Goal: Task Accomplishment & Management: Manage account settings

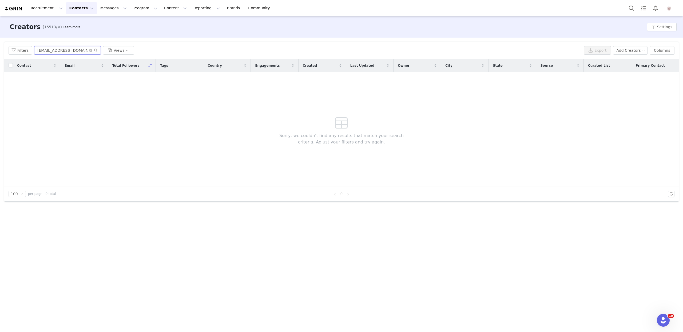
click at [85, 49] on input "nathaliefenglercollabs@gmail.com" at bounding box center [67, 50] width 67 height 9
click at [90, 50] on icon "icon: close-circle" at bounding box center [90, 50] width 3 height 3
click at [66, 53] on input "text" at bounding box center [67, 50] width 67 height 9
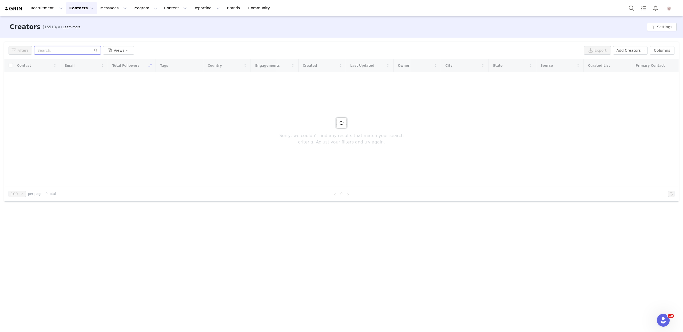
paste input "leela@select.co"
click at [71, 49] on input "leela@select.co" at bounding box center [67, 50] width 67 height 9
type input "leela@select.co"
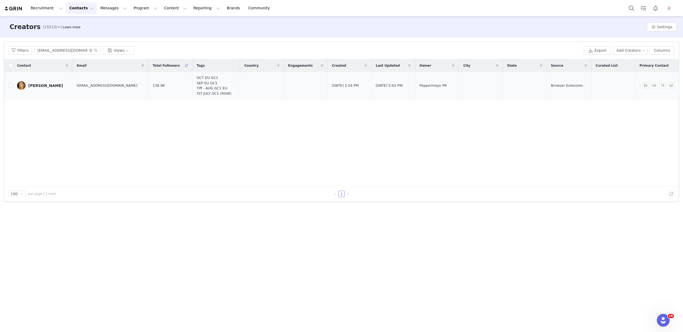
click at [36, 88] on link "Leela Ambrose-Fleck" at bounding box center [42, 85] width 51 height 9
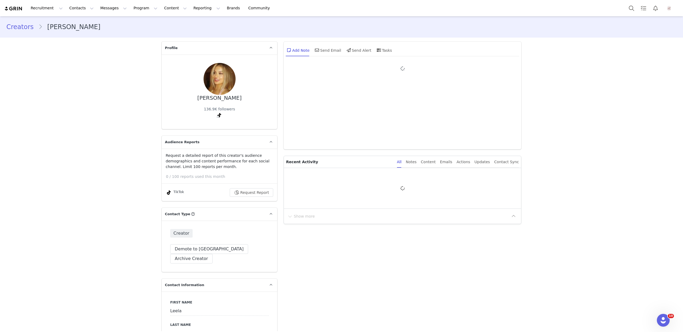
type input "+1 (United States)"
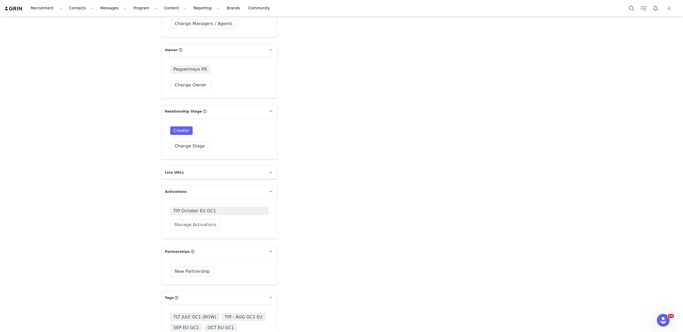
scroll to position [844, 0]
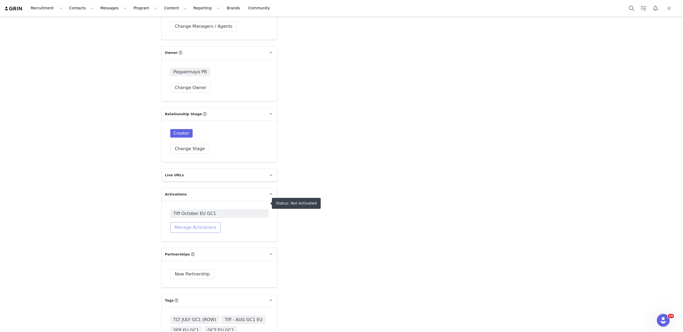
click at [202, 222] on button "Manage Activations" at bounding box center [195, 227] width 50 height 11
click at [190, 237] on div "Select Activation" at bounding box center [181, 238] width 52 height 8
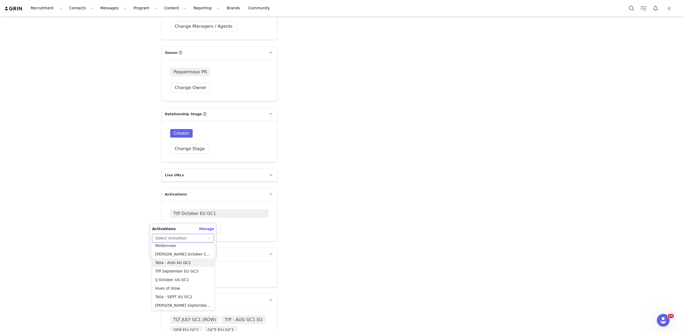
scroll to position [178, 0]
click at [182, 275] on li "IJ October US GC1" at bounding box center [183, 275] width 62 height 9
click at [166, 248] on button "Apply" at bounding box center [161, 251] width 19 height 9
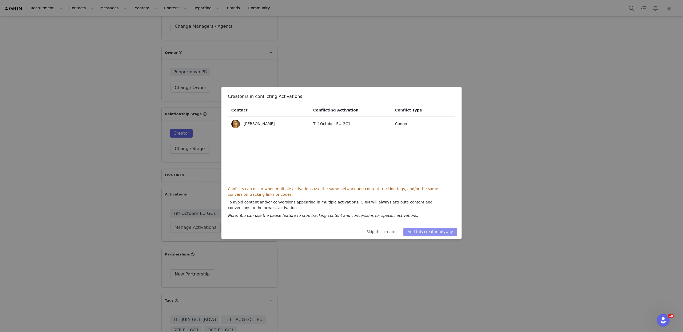
click at [449, 232] on button "Add this creator anyway" at bounding box center [430, 232] width 54 height 9
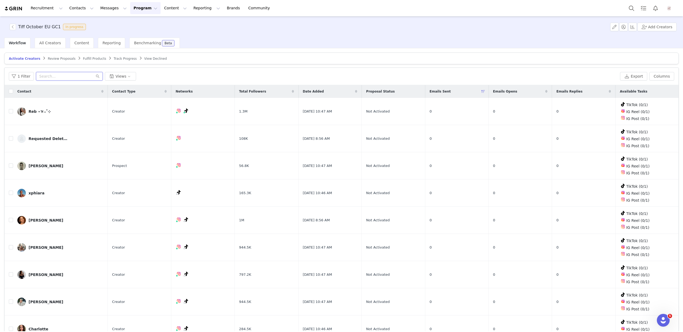
click at [47, 77] on input "text" at bounding box center [69, 76] width 67 height 9
paste input "leela@select.co"
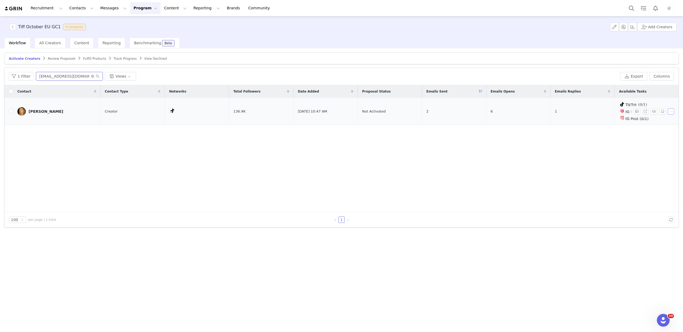
type input "leela@select.co"
click at [670, 109] on button "button" at bounding box center [671, 111] width 6 height 6
click at [655, 129] on span "Remove Proposal" at bounding box center [657, 129] width 32 height 6
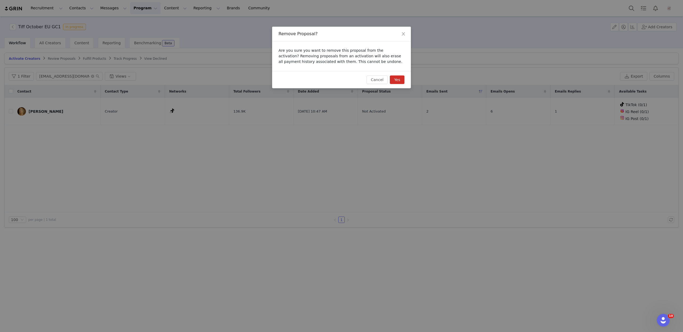
click at [397, 82] on button "Yes" at bounding box center [397, 79] width 15 height 9
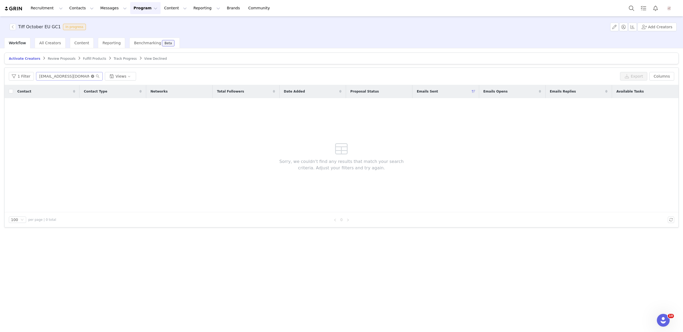
click at [91, 76] on icon "icon: close-circle" at bounding box center [92, 76] width 3 height 3
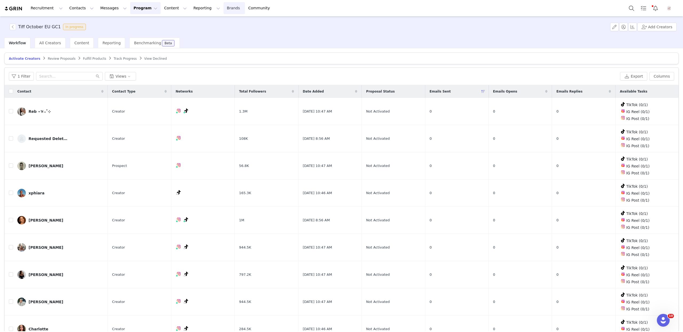
click at [224, 9] on link "Brands Brands" at bounding box center [234, 8] width 21 height 12
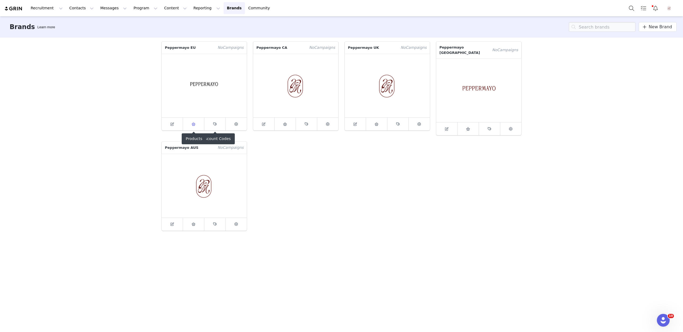
click at [198, 122] on link at bounding box center [193, 124] width 21 height 13
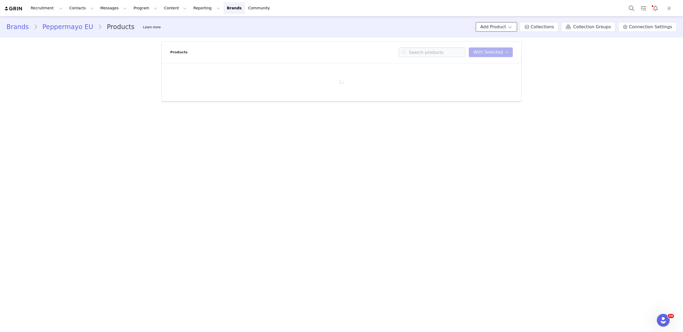
click at [503, 26] on button "Add Product" at bounding box center [496, 27] width 41 height 10
click at [510, 46] on span "Import From Store" at bounding box center [513, 47] width 34 height 4
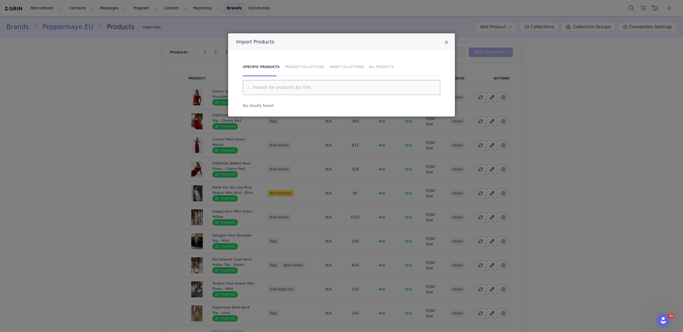
click at [311, 84] on input "Import Products" at bounding box center [341, 87] width 197 height 15
click at [278, 89] on input "all hour" at bounding box center [341, 87] width 197 height 15
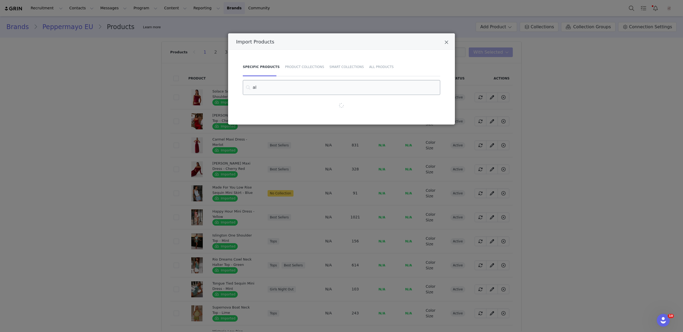
type input "a"
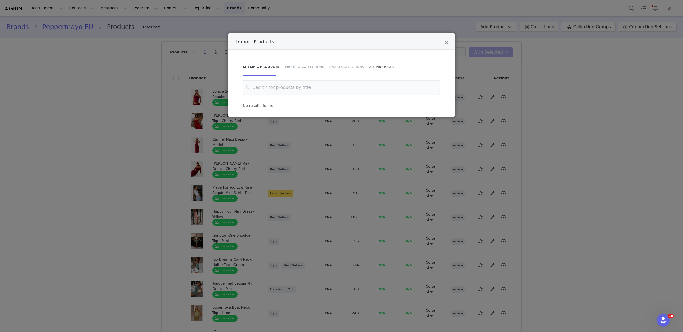
click at [375, 65] on div "All Products" at bounding box center [379, 67] width 27 height 19
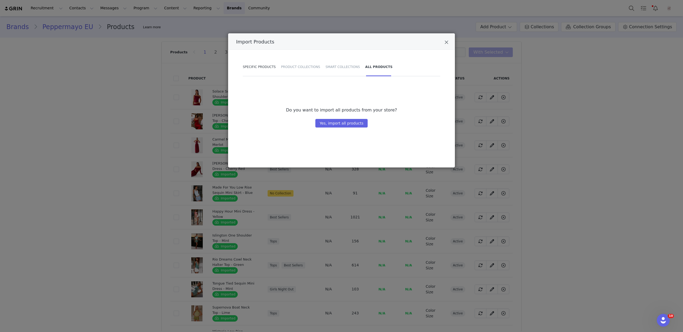
click at [257, 65] on div "Specific Products" at bounding box center [260, 67] width 35 height 19
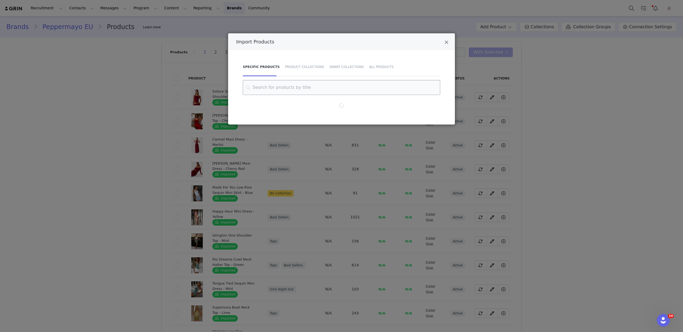
click at [276, 89] on input "Import Products" at bounding box center [341, 87] width 197 height 15
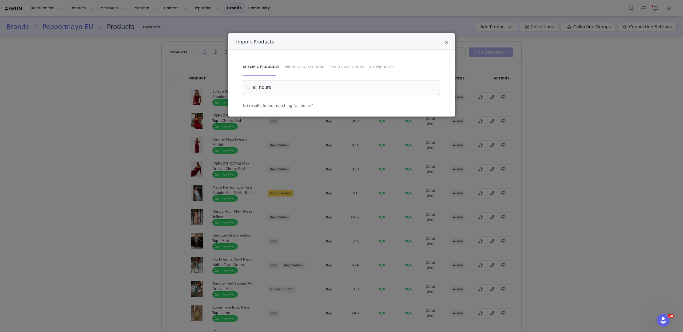
type input "all hours"
click at [147, 72] on div "Import Products Specific Products Product Collections Smart Collections All Pro…" at bounding box center [341, 166] width 683 height 332
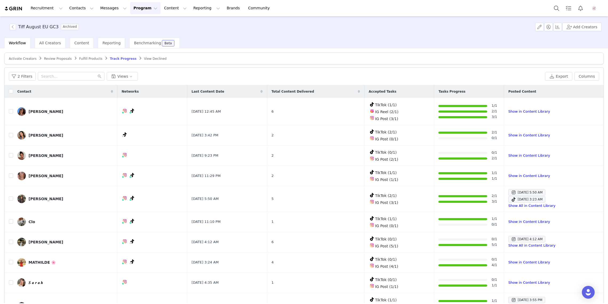
click at [31, 60] on span "Activate Creators" at bounding box center [23, 59] width 28 height 4
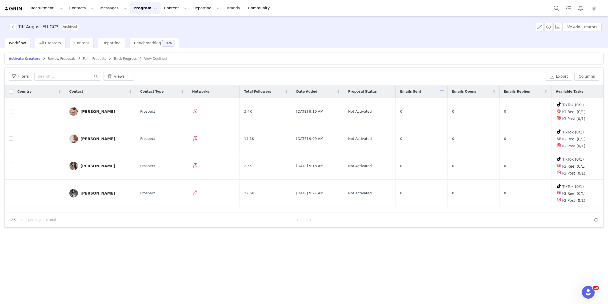
click at [11, 91] on input "checkbox" at bounding box center [11, 91] width 4 height 4
checkbox input "true"
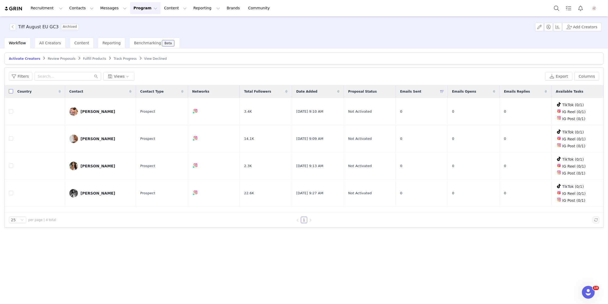
checkbox input "true"
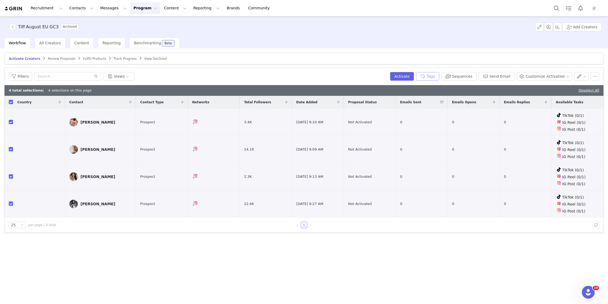
click at [432, 77] on button "Tags" at bounding box center [427, 76] width 23 height 9
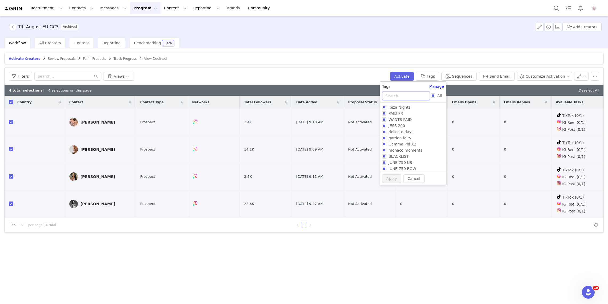
click at [413, 96] on input "text" at bounding box center [406, 95] width 48 height 9
type input "oct"
click at [408, 107] on span "OCT EU GC3" at bounding box center [399, 107] width 27 height 4
click at [386, 107] on input "OCT EU GC3" at bounding box center [384, 107] width 4 height 4
checkbox input "true"
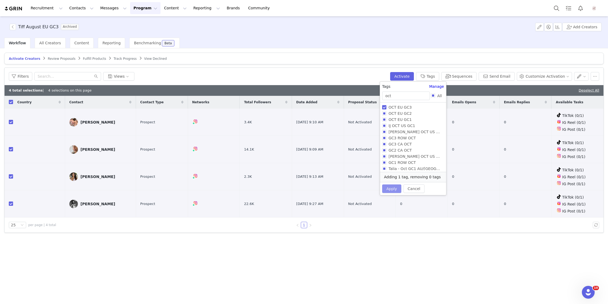
click at [394, 189] on button "Apply" at bounding box center [391, 188] width 19 height 9
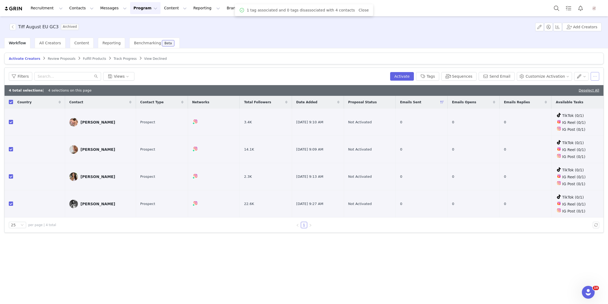
click at [593, 76] on button "button" at bounding box center [595, 76] width 9 height 9
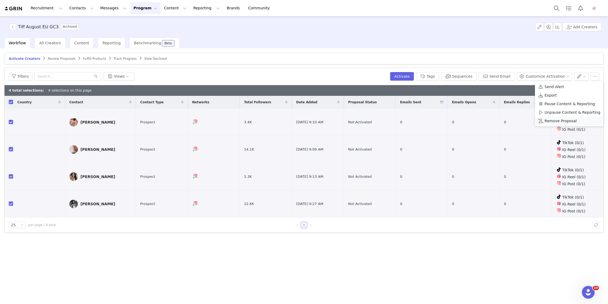
click at [572, 121] on span "Remove Proposal" at bounding box center [561, 121] width 32 height 6
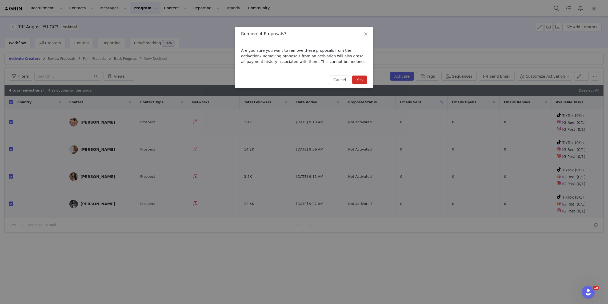
click at [357, 80] on button "Yes" at bounding box center [359, 79] width 15 height 9
checkbox input "false"
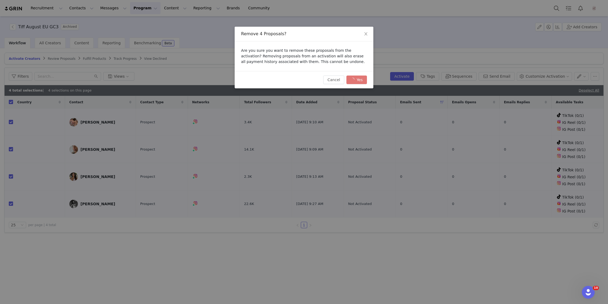
checkbox input "false"
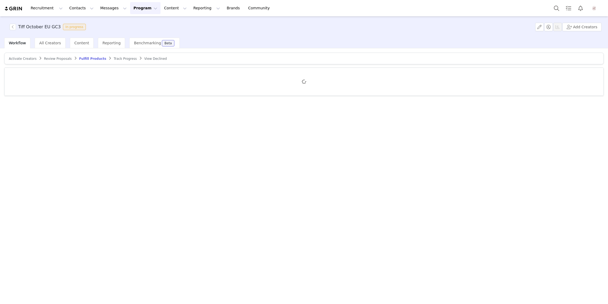
click at [30, 57] on span "Activate Creators" at bounding box center [23, 59] width 28 height 4
click at [64, 57] on span "Review Proposals" at bounding box center [62, 59] width 28 height 4
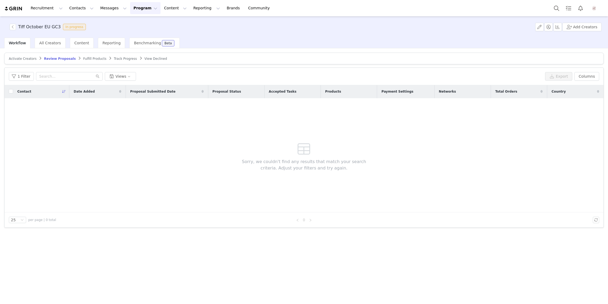
click at [14, 57] on span "Activate Creators" at bounding box center [23, 59] width 28 height 4
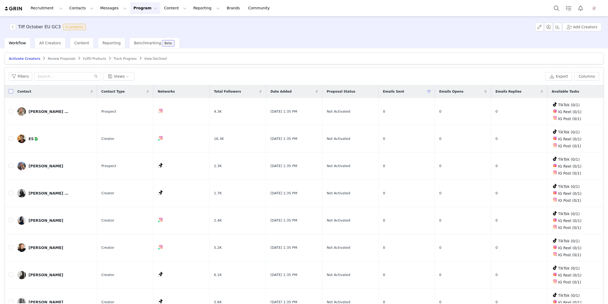
click at [12, 92] on input "checkbox" at bounding box center [11, 91] width 4 height 4
checkbox input "true"
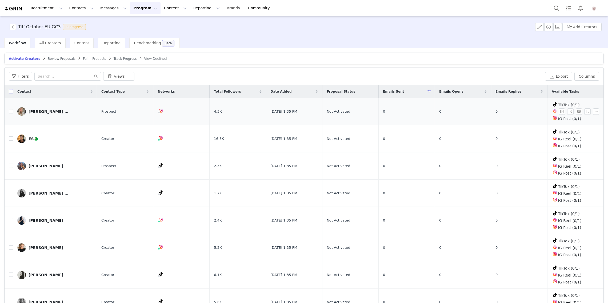
checkbox input "true"
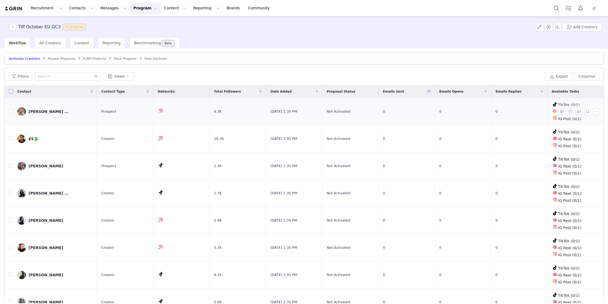
checkbox input "true"
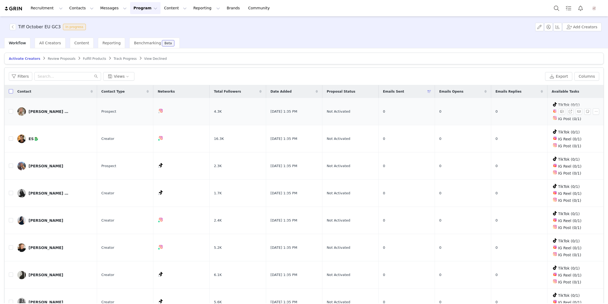
checkbox input "true"
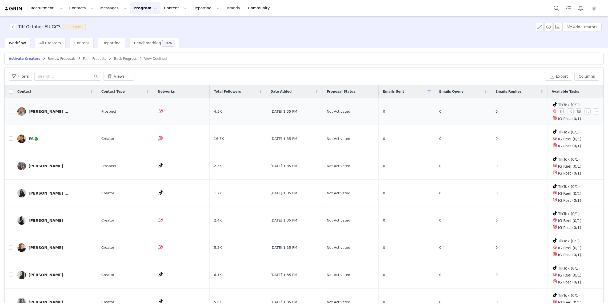
checkbox input "true"
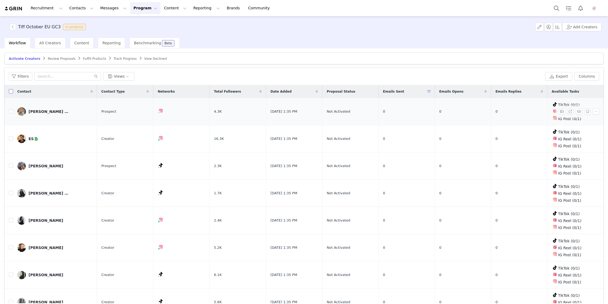
checkbox input "true"
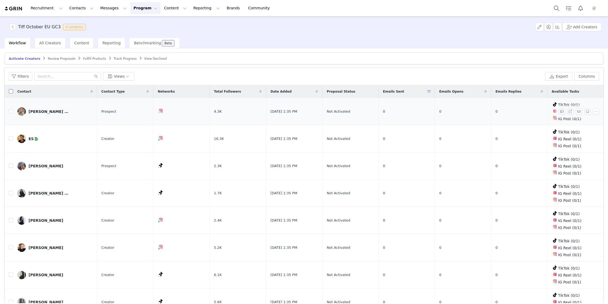
checkbox input "true"
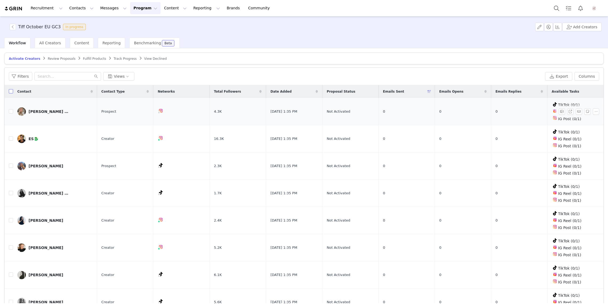
checkbox input "true"
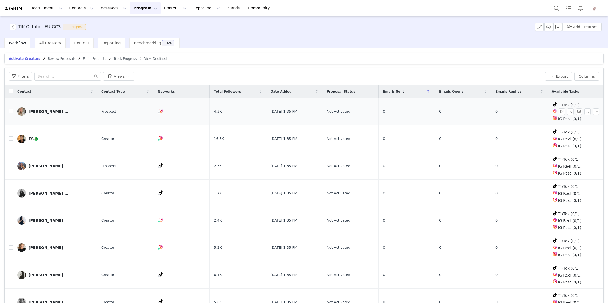
checkbox input "true"
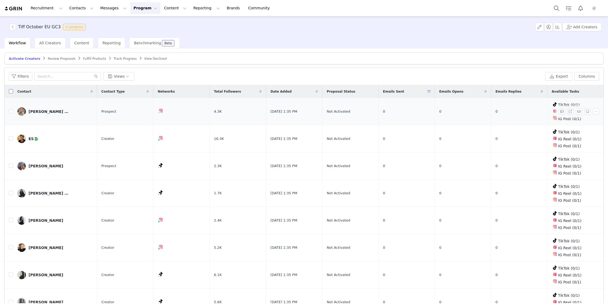
checkbox input "true"
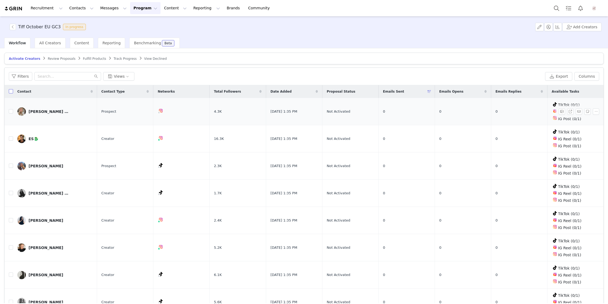
checkbox input "true"
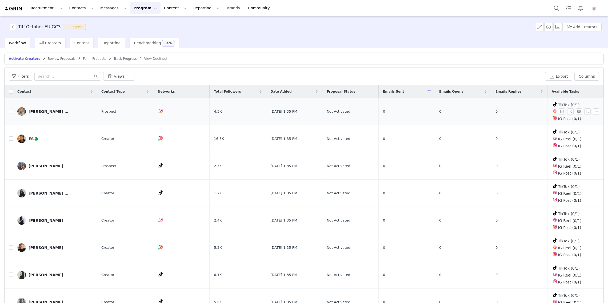
checkbox input "true"
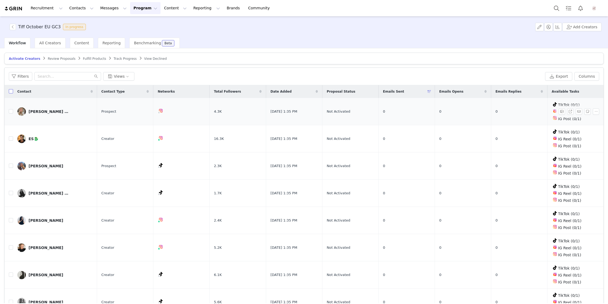
checkbox input "true"
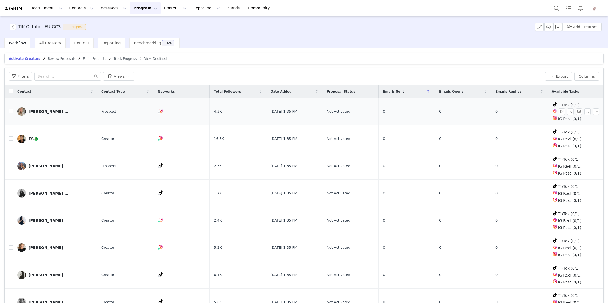
checkbox input "true"
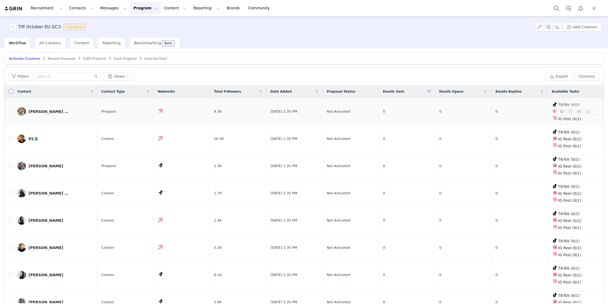
checkbox input "true"
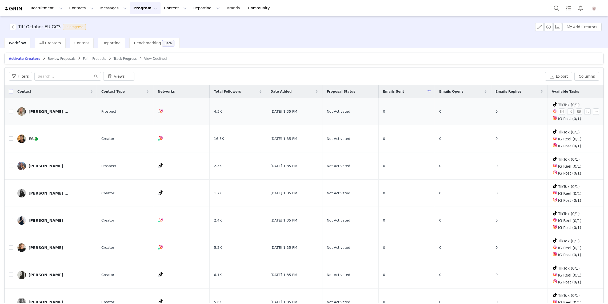
checkbox input "true"
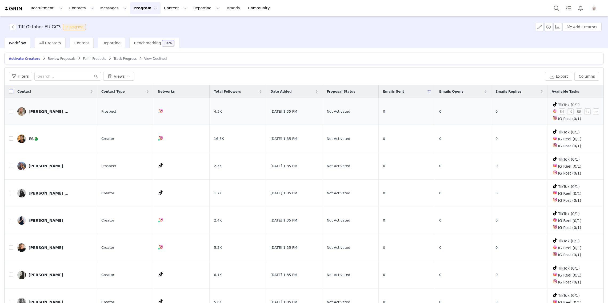
checkbox input "true"
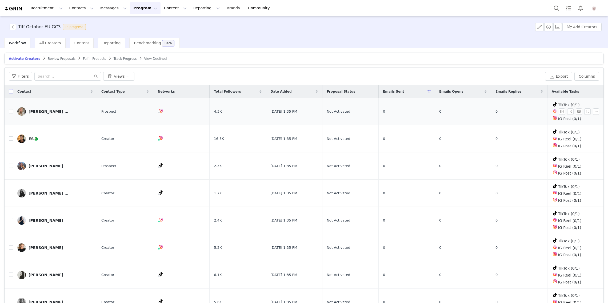
checkbox input "true"
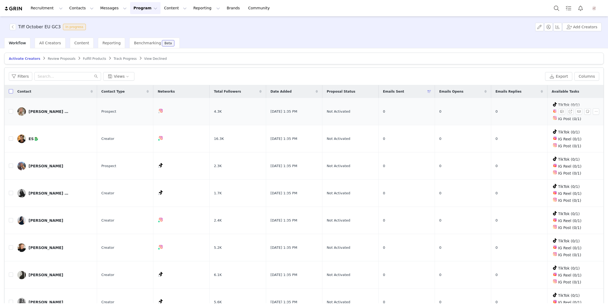
checkbox input "true"
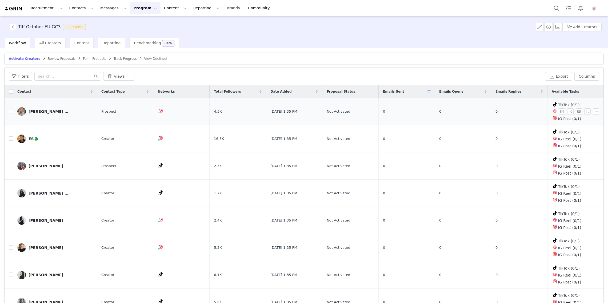
checkbox input "true"
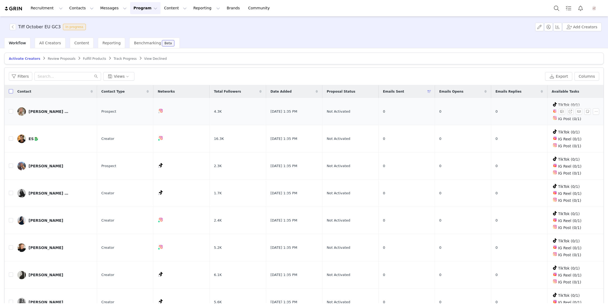
checkbox input "true"
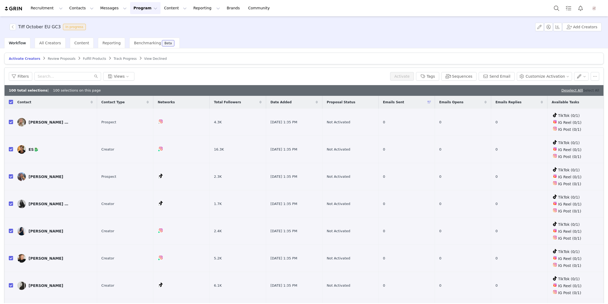
click at [599, 90] on link "Select All" at bounding box center [591, 90] width 16 height 4
click at [596, 89] on link "Deselect All" at bounding box center [589, 90] width 21 height 4
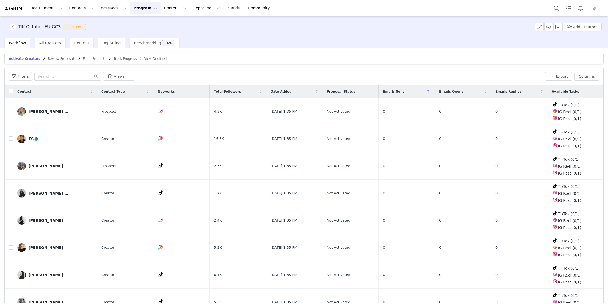
checkbox input "false"
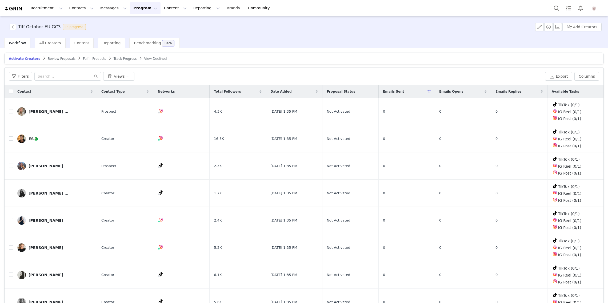
checkbox input "false"
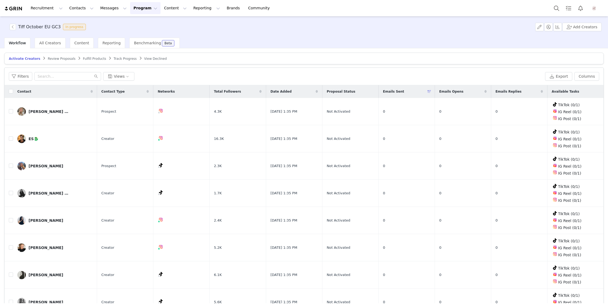
checkbox input "false"
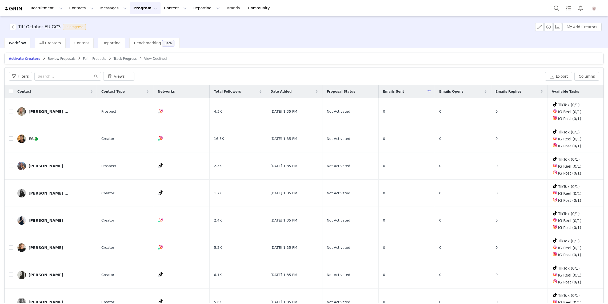
checkbox input "false"
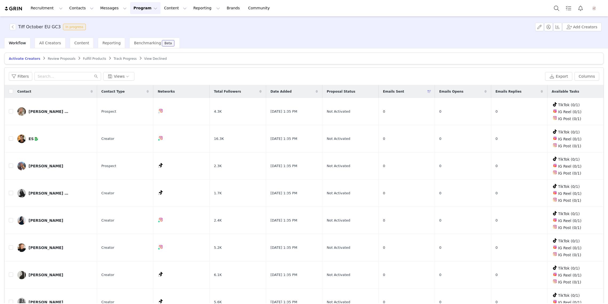
checkbox input "false"
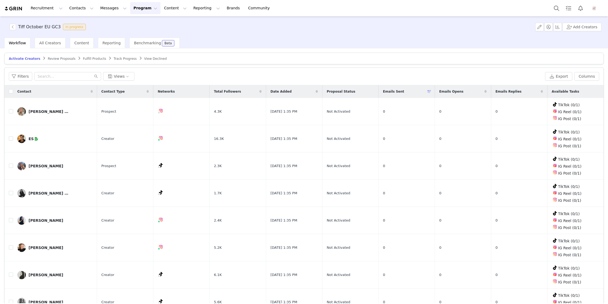
checkbox input "false"
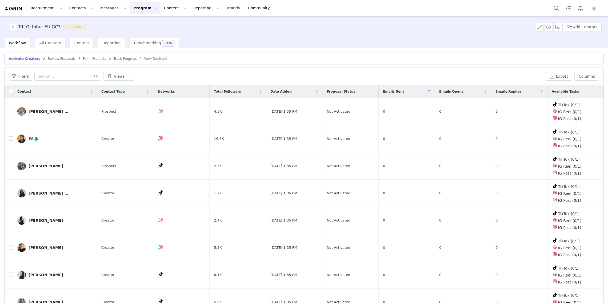
checkbox input "false"
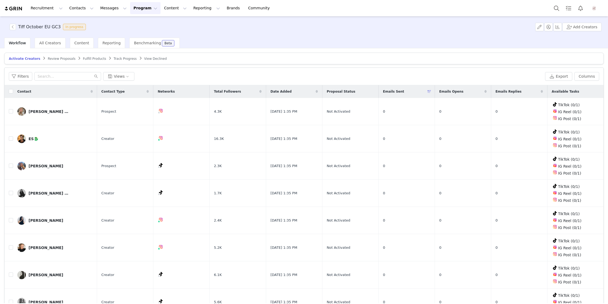
checkbox input "false"
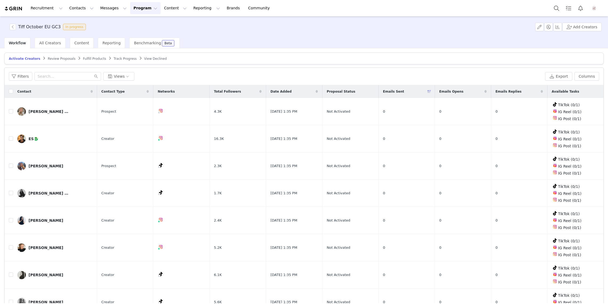
checkbox input "false"
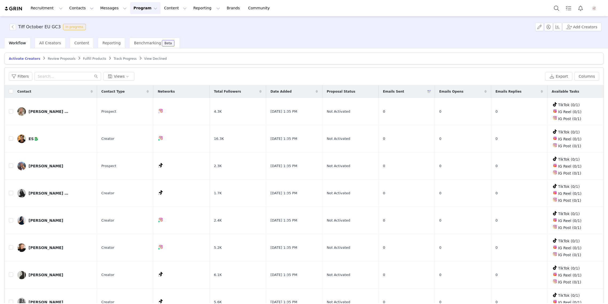
checkbox input "false"
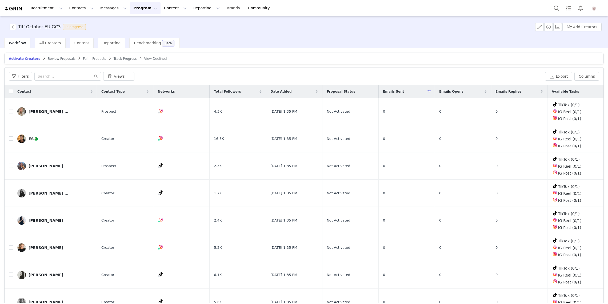
checkbox input "false"
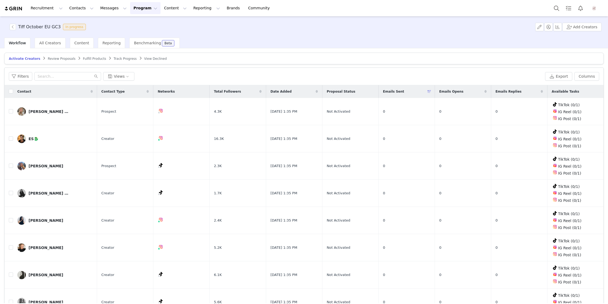
checkbox input "false"
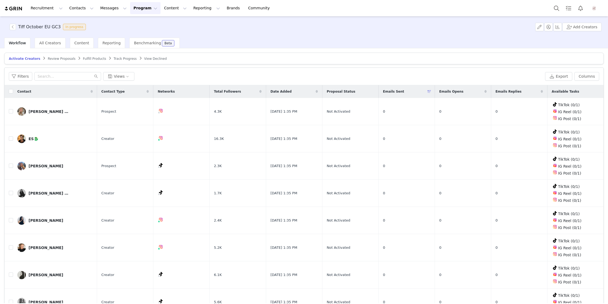
checkbox input "false"
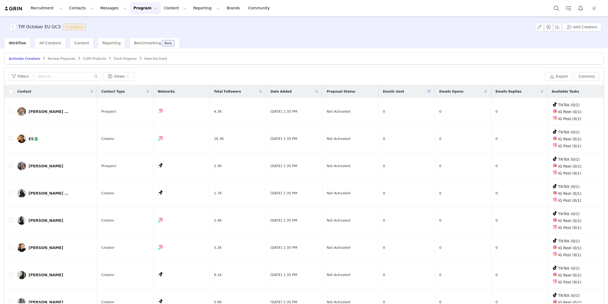
checkbox input "false"
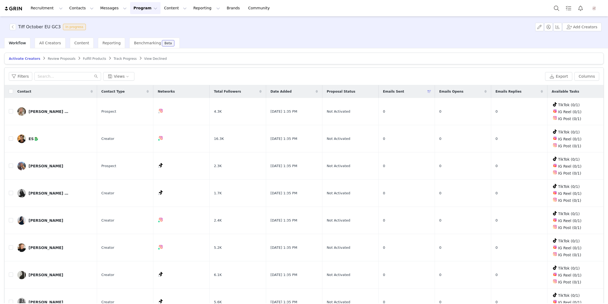
checkbox input "false"
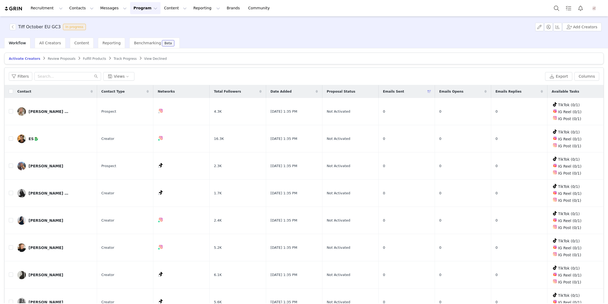
checkbox input "false"
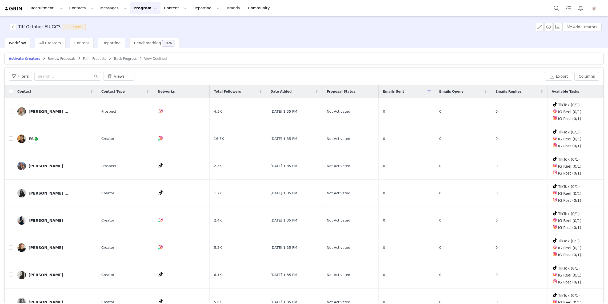
checkbox input "false"
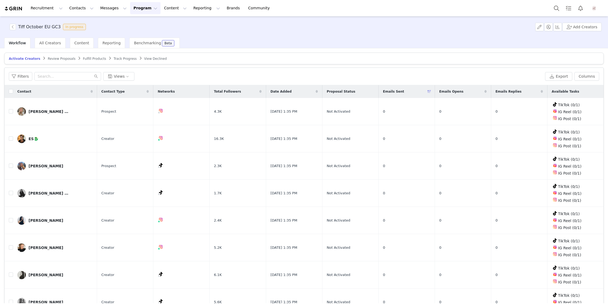
checkbox input "false"
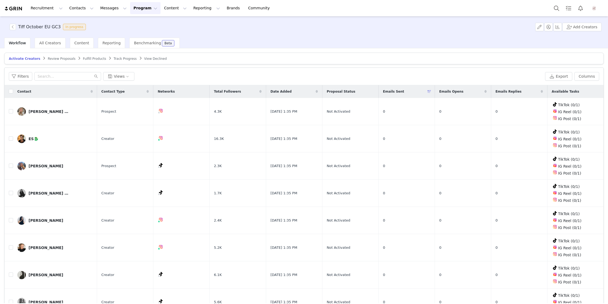
checkbox input "false"
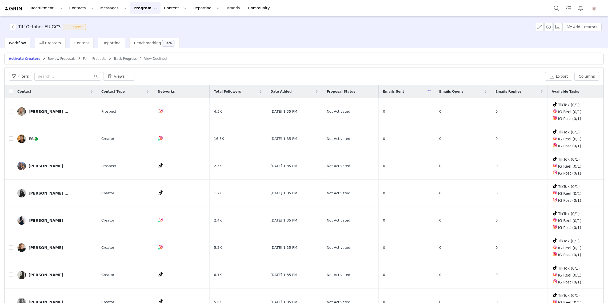
checkbox input "false"
click at [12, 92] on input "checkbox" at bounding box center [11, 91] width 4 height 4
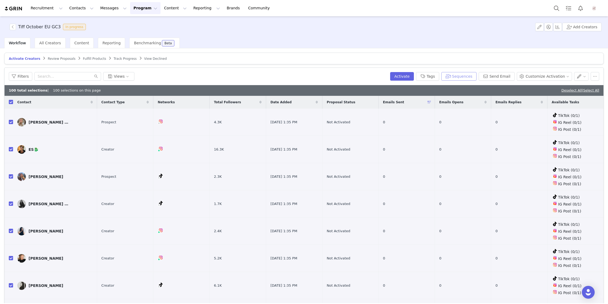
click at [457, 74] on button "Sequences" at bounding box center [458, 76] width 35 height 9
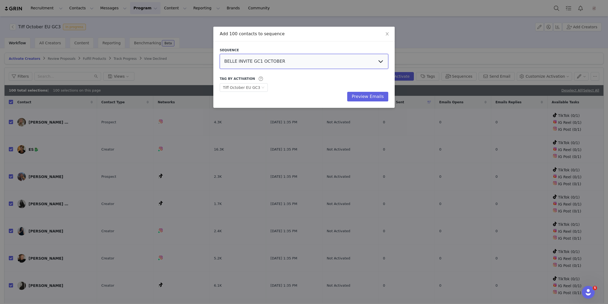
click at [276, 63] on select "BELLE INVITE GC1 OCTOBER BELLE INVITE GC2 OCTOBER BELLE INVITE GC3 OCTOBER Tiff…" at bounding box center [304, 61] width 169 height 15
click at [220, 54] on select "BELLE INVITE GC1 OCTOBER BELLE INVITE GC2 OCTOBER BELLE INVITE GC3 OCTOBER Tiff…" at bounding box center [304, 61] width 169 height 15
click at [364, 95] on button "Preview Emails" at bounding box center [367, 97] width 41 height 10
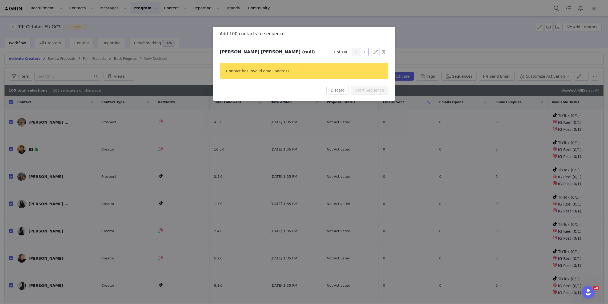
click at [361, 50] on button "button" at bounding box center [364, 52] width 9 height 9
click at [363, 50] on button "button" at bounding box center [364, 52] width 9 height 9
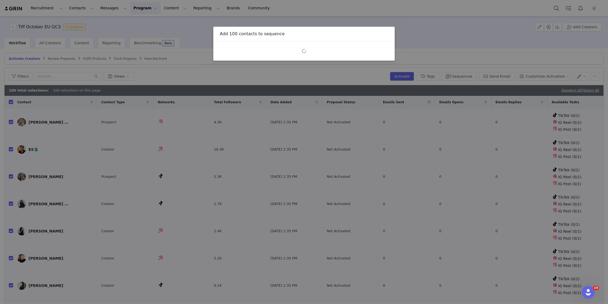
click at [363, 50] on div at bounding box center [304, 51] width 169 height 6
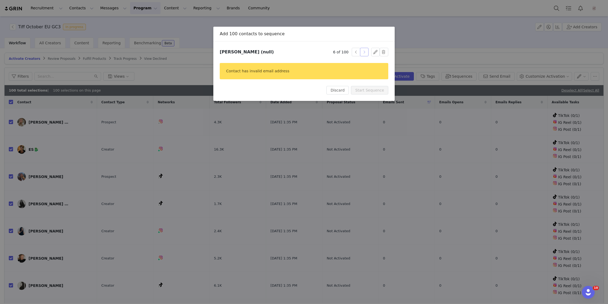
click at [363, 50] on button "button" at bounding box center [364, 52] width 9 height 9
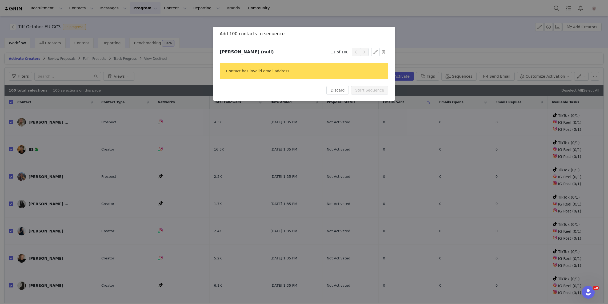
click at [363, 50] on button "button" at bounding box center [364, 52] width 9 height 9
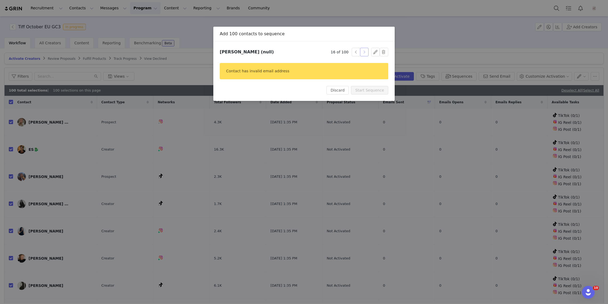
click at [363, 50] on button "button" at bounding box center [364, 52] width 9 height 9
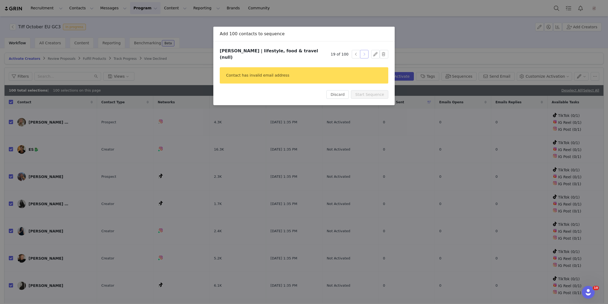
click at [363, 50] on button "button" at bounding box center [364, 54] width 9 height 9
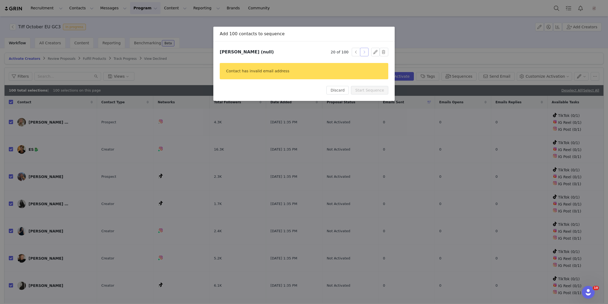
click at [363, 50] on button "button" at bounding box center [364, 52] width 9 height 9
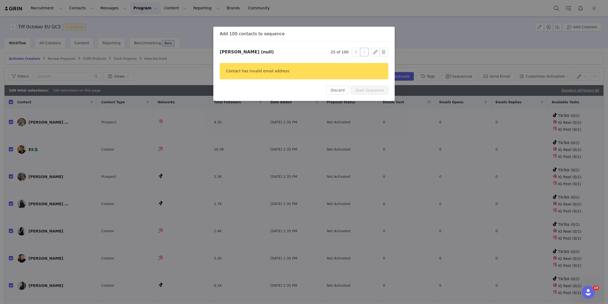
click at [363, 50] on button "button" at bounding box center [364, 52] width 9 height 9
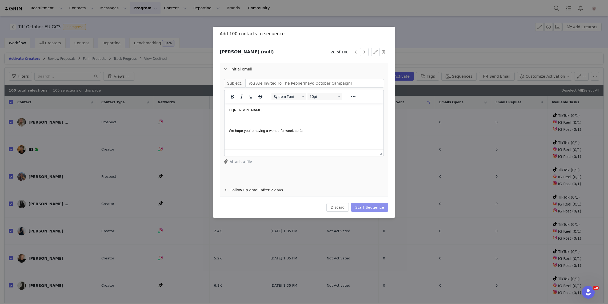
click at [375, 204] on button "Start Sequence" at bounding box center [369, 207] width 37 height 9
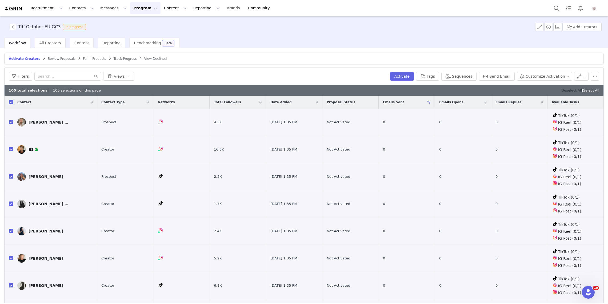
click at [569, 91] on link "Deselect All" at bounding box center [571, 90] width 21 height 4
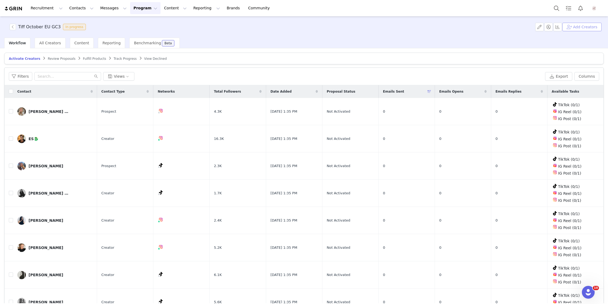
click at [590, 28] on button "Add Creators" at bounding box center [582, 27] width 39 height 9
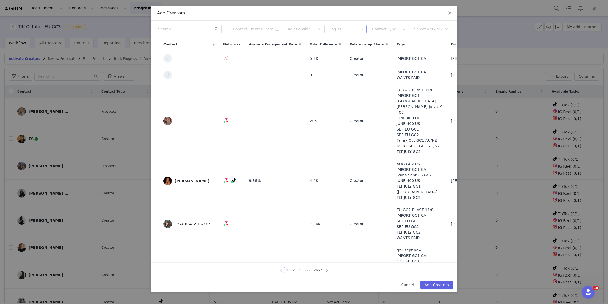
click at [354, 31] on div "Tag(s)" at bounding box center [344, 28] width 29 height 5
click at [352, 39] on li "Tiff - AUG GC2 EU" at bounding box center [347, 39] width 40 height 9
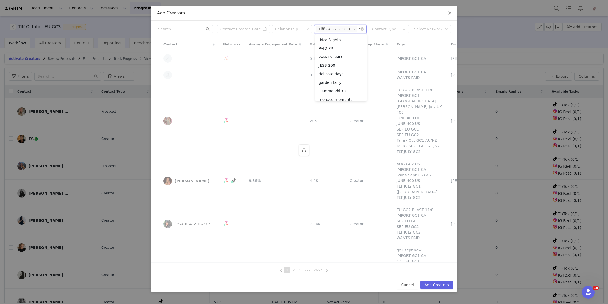
click at [354, 29] on icon "icon: close" at bounding box center [354, 29] width 3 height 3
click at [348, 29] on div "Tag(s)" at bounding box center [337, 28] width 41 height 5
click at [346, 46] on li "Tiff - AUG GC3 EU" at bounding box center [347, 48] width 40 height 9
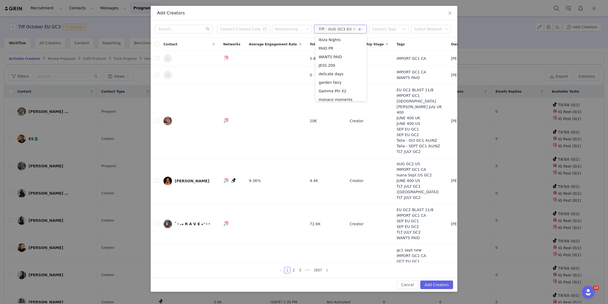
click at [343, 17] on div "Add Creators" at bounding box center [304, 13] width 307 height 15
click at [156, 45] on input "checkbox" at bounding box center [157, 44] width 4 height 4
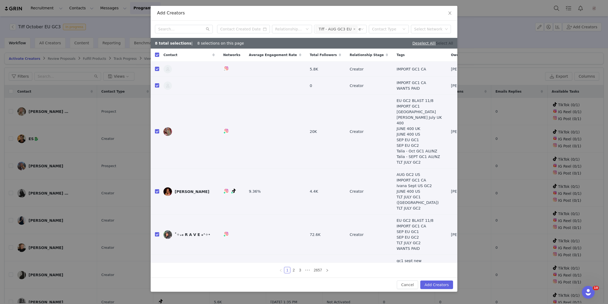
click at [443, 41] on link "Select All" at bounding box center [444, 43] width 17 height 4
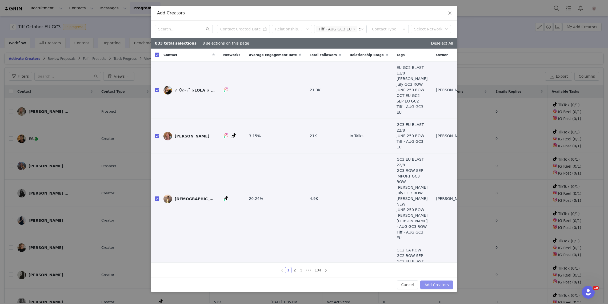
click at [448, 286] on button "Add Creators" at bounding box center [436, 284] width 33 height 9
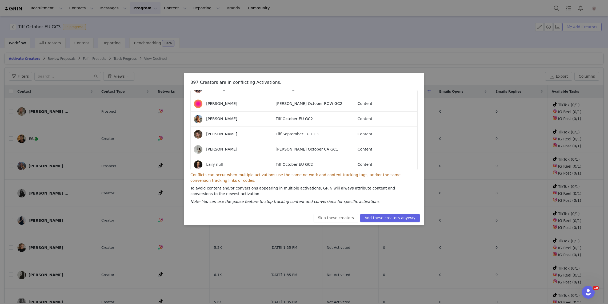
scroll to position [2286, 0]
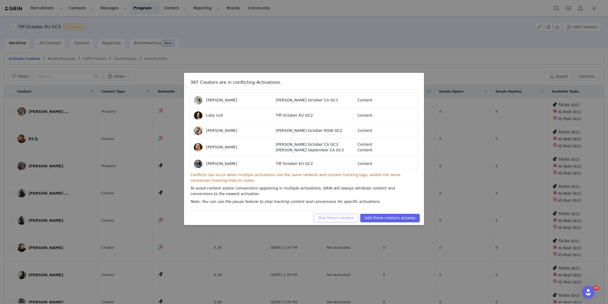
click at [348, 219] on button "Skip these creators" at bounding box center [336, 218] width 45 height 9
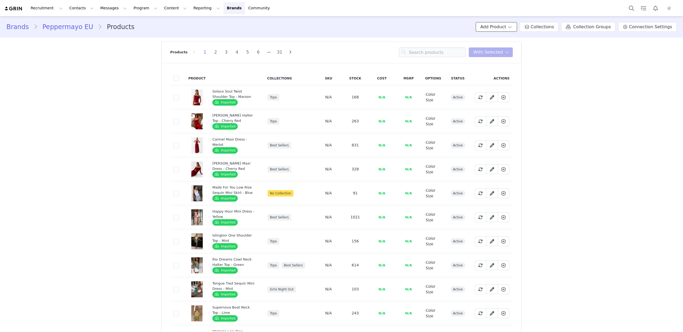
click at [513, 27] on button "Add Product" at bounding box center [496, 27] width 41 height 10
click at [499, 47] on span "Import From Store" at bounding box center [513, 47] width 34 height 4
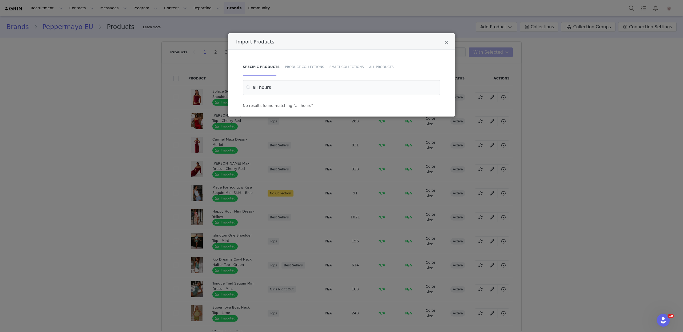
type input "all hours"
click at [331, 67] on div "Smart Collections" at bounding box center [347, 67] width 40 height 19
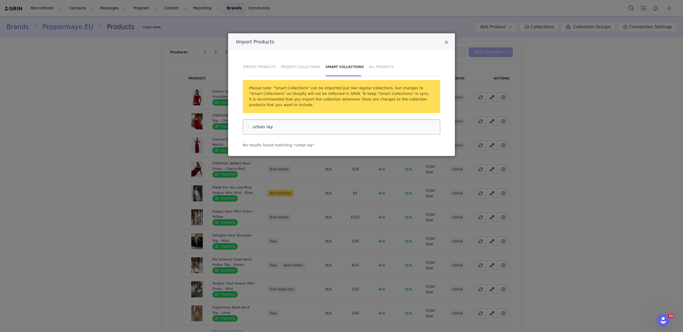
click at [291, 127] on input "urban lay" at bounding box center [341, 126] width 197 height 15
type input "urban lay"
click at [300, 68] on div "Product Collections" at bounding box center [300, 67] width 45 height 19
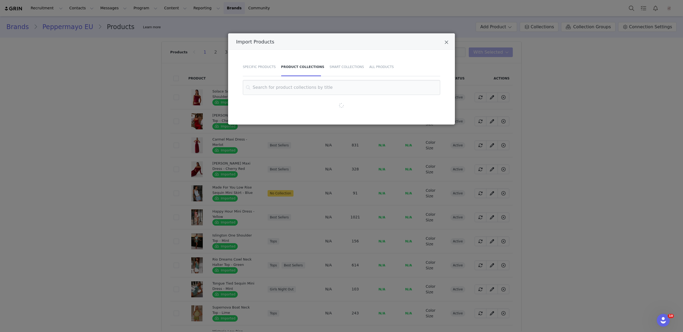
click at [284, 79] on div "Specific Products Product Collections Smart Collections All Products" at bounding box center [341, 69] width 197 height 22
click at [284, 87] on input "Import Products" at bounding box center [341, 87] width 197 height 15
paste input "urban lay"
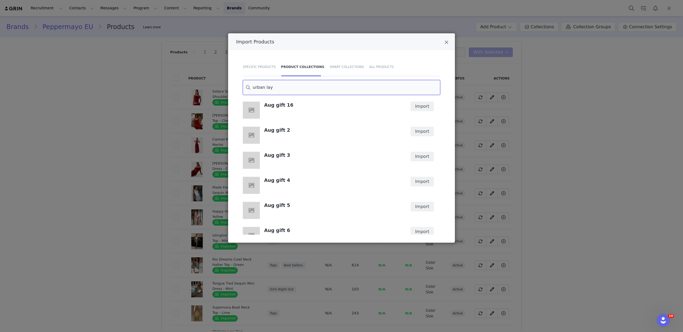
scroll to position [237, 0]
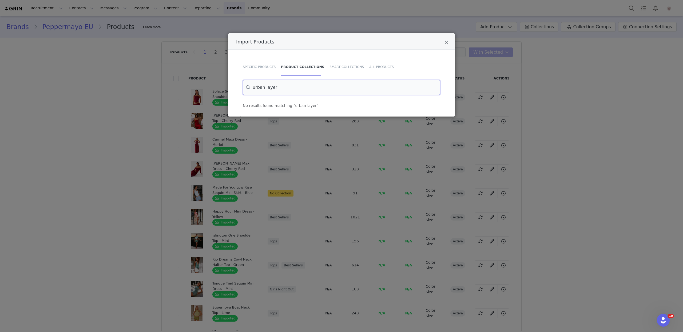
type input "urban layer"
click at [279, 167] on div "Import Products Specific Products Product Collections Smart Collections All Pro…" at bounding box center [341, 166] width 683 height 332
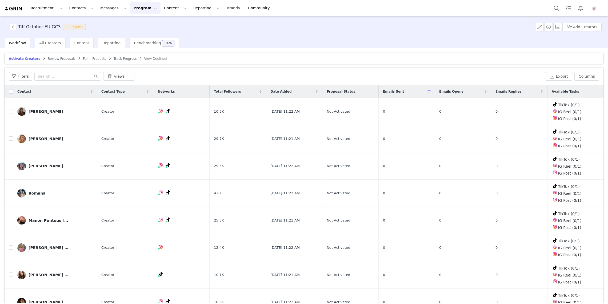
click at [11, 91] on input "checkbox" at bounding box center [11, 91] width 4 height 4
checkbox input "true"
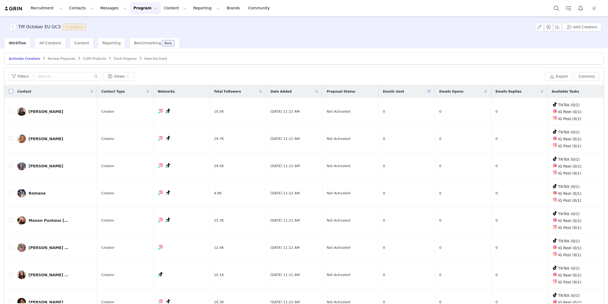
checkbox input "true"
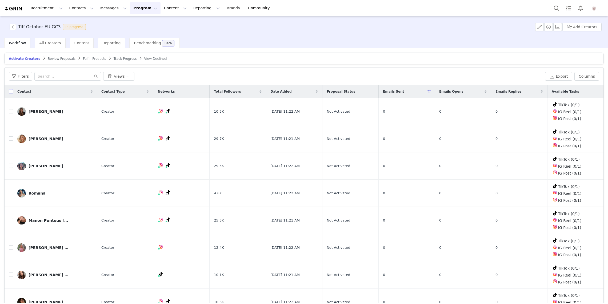
checkbox input "true"
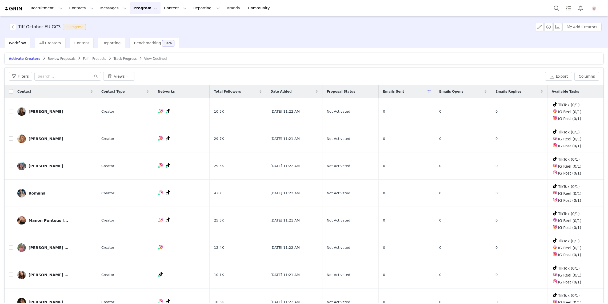
checkbox input "true"
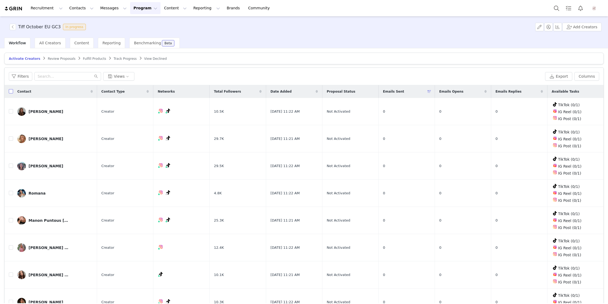
checkbox input "true"
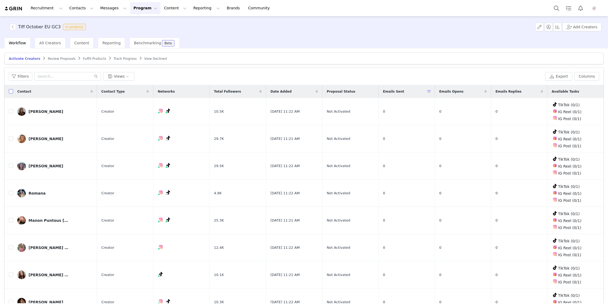
checkbox input "true"
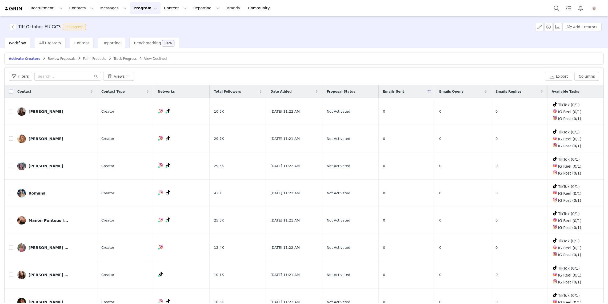
checkbox input "true"
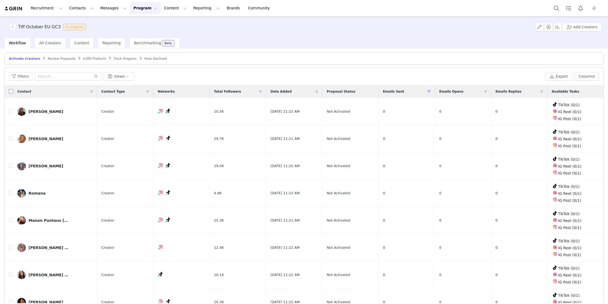
checkbox input "true"
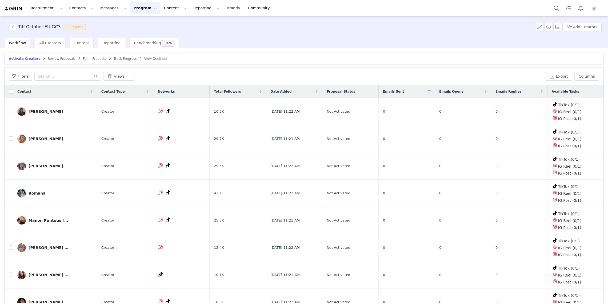
checkbox input "true"
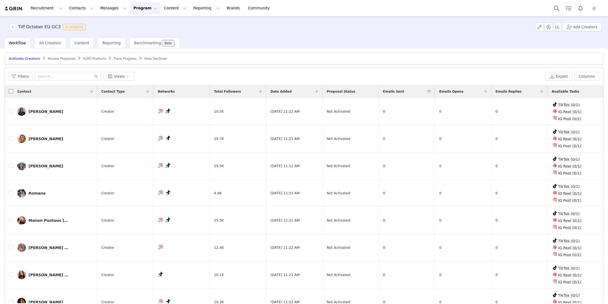
checkbox input "true"
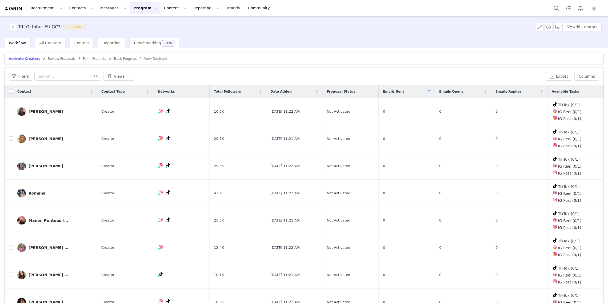
checkbox input "true"
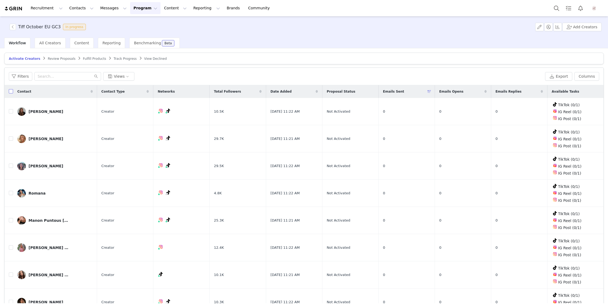
checkbox input "true"
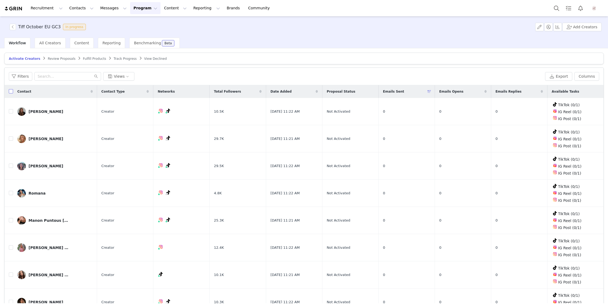
checkbox input "true"
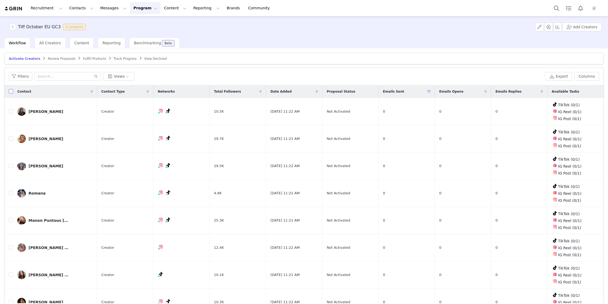
checkbox input "true"
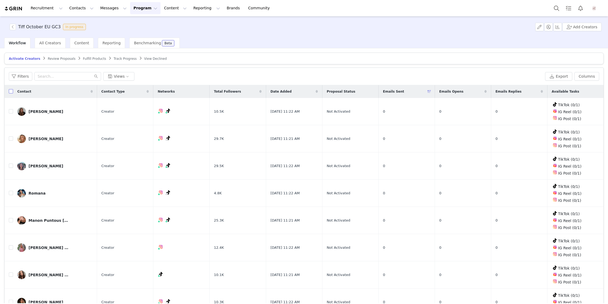
checkbox input "true"
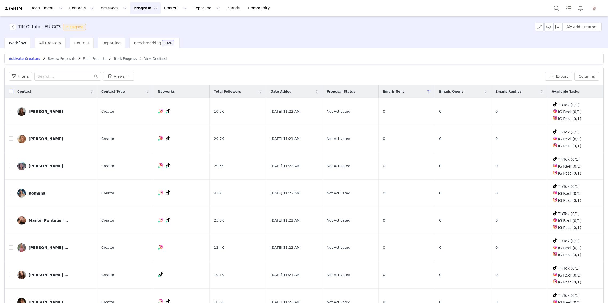
checkbox input "true"
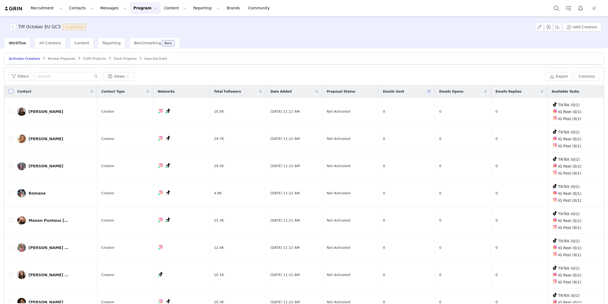
checkbox input "true"
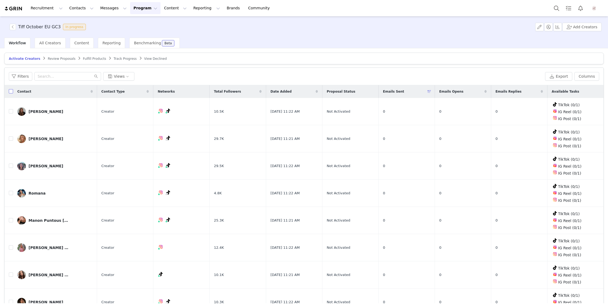
checkbox input "true"
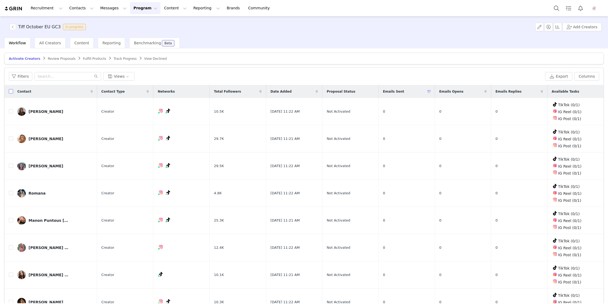
checkbox input "true"
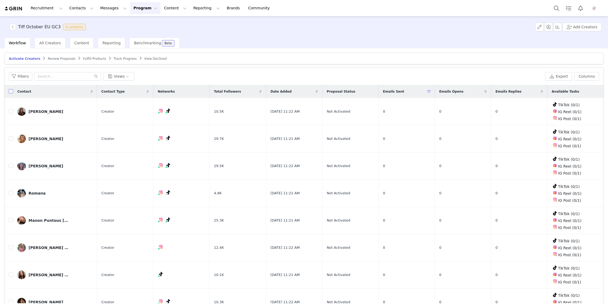
checkbox input "true"
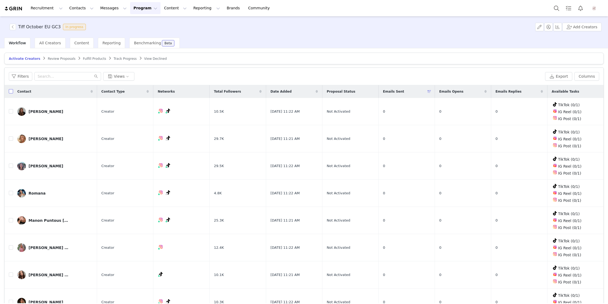
checkbox input "true"
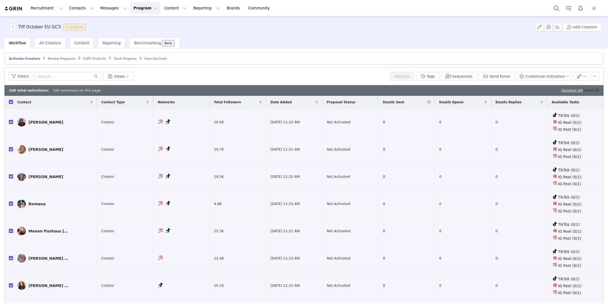
click at [592, 89] on link "Select All" at bounding box center [591, 90] width 16 height 4
click at [475, 76] on button "Sequences" at bounding box center [458, 76] width 35 height 9
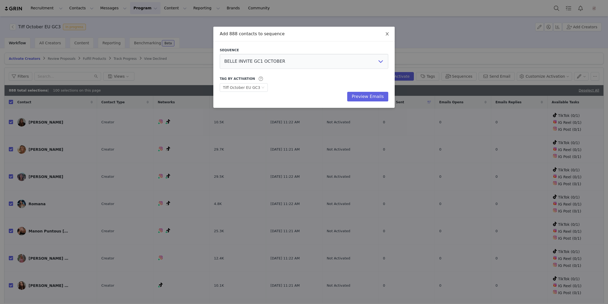
click at [386, 34] on icon "icon: close" at bounding box center [387, 34] width 4 height 4
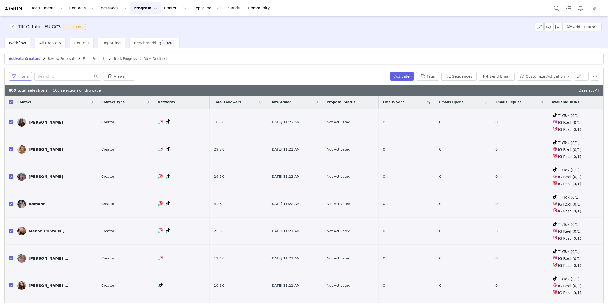
click at [26, 74] on button "Filters" at bounding box center [20, 76] width 23 height 9
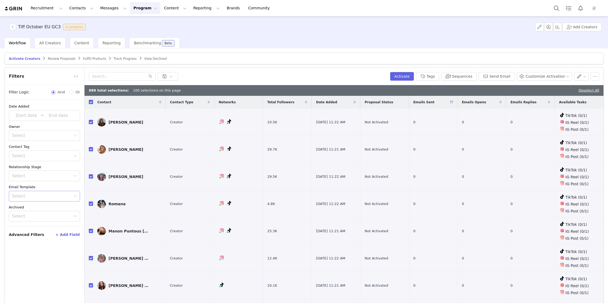
click at [41, 192] on div "Select" at bounding box center [42, 196] width 61 height 10
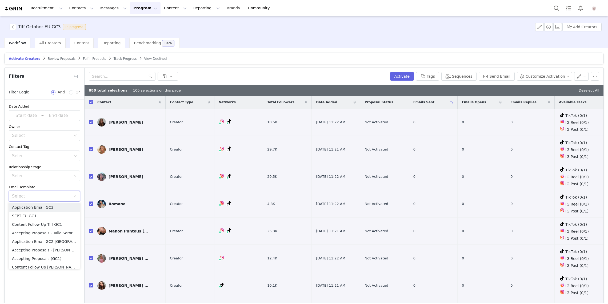
click at [41, 192] on div "Select" at bounding box center [42, 196] width 61 height 10
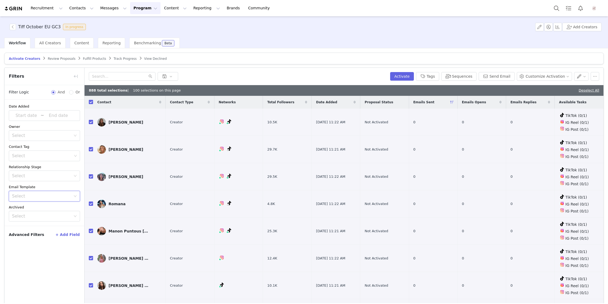
click at [65, 234] on button "+ Add Field" at bounding box center [67, 234] width 25 height 9
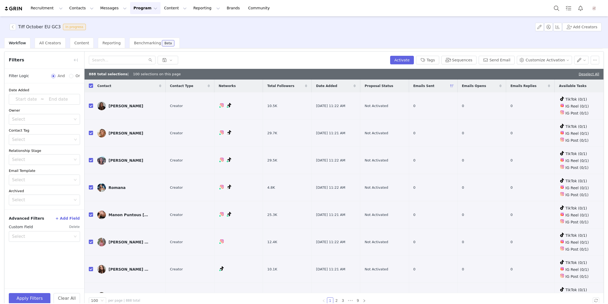
scroll to position [21, 0]
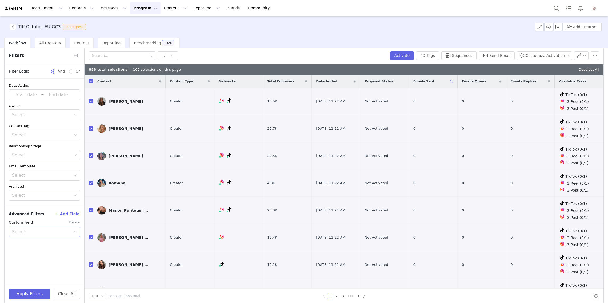
click at [60, 232] on div "Select" at bounding box center [41, 231] width 59 height 5
click at [39, 196] on li "Emails Sent" at bounding box center [44, 197] width 71 height 9
click at [33, 240] on div "Select" at bounding box center [42, 245] width 61 height 10
click at [43, 264] on li "Has not been sent an email" at bounding box center [44, 264] width 71 height 9
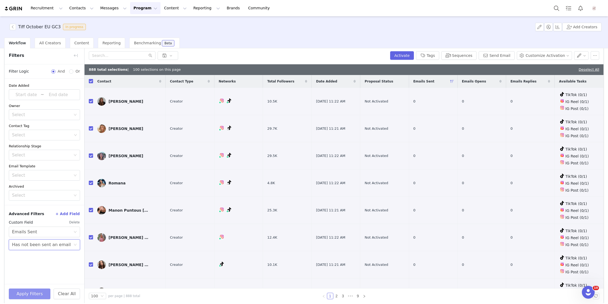
click at [38, 293] on button "Apply Filters" at bounding box center [30, 293] width 42 height 11
click at [75, 54] on button "button" at bounding box center [75, 55] width 9 height 9
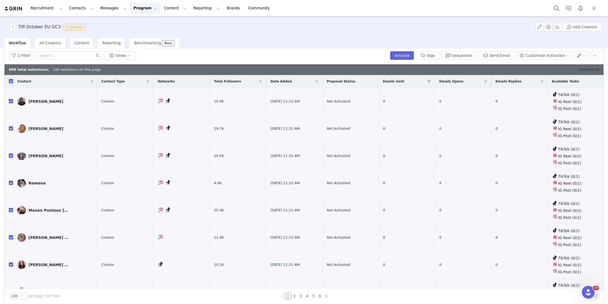
click at [598, 69] on link "Deselect All" at bounding box center [589, 69] width 21 height 4
checkbox input "false"
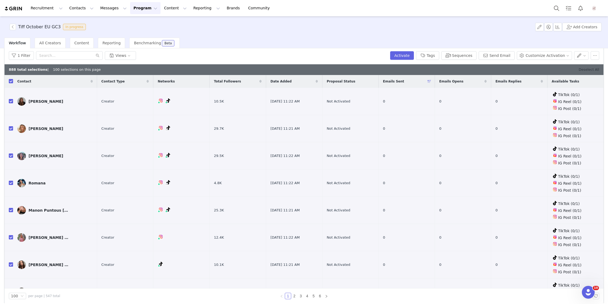
checkbox input "false"
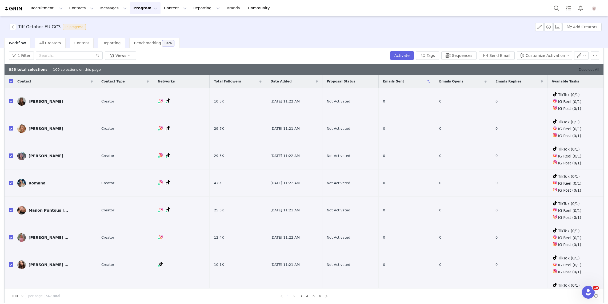
checkbox input "false"
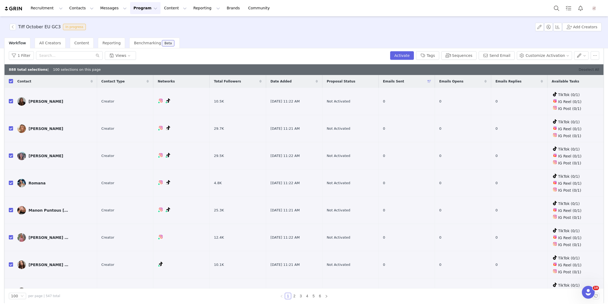
checkbox input "false"
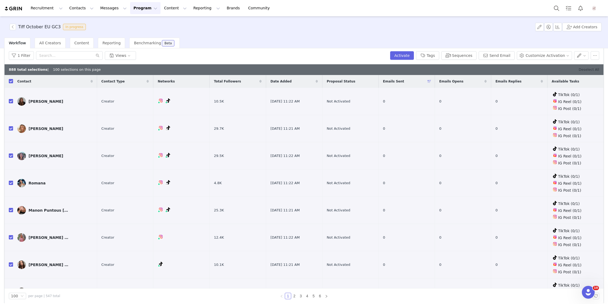
checkbox input "false"
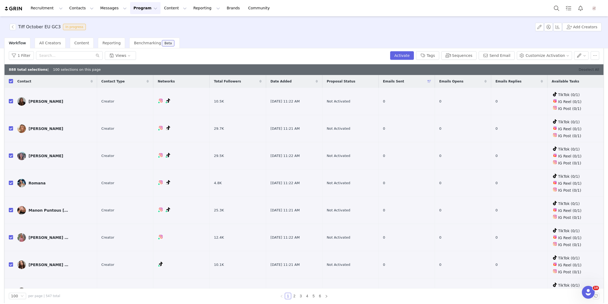
checkbox input "false"
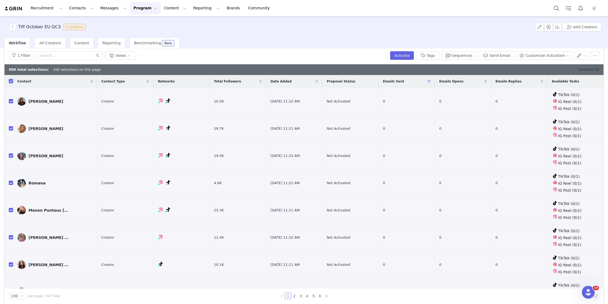
checkbox input "false"
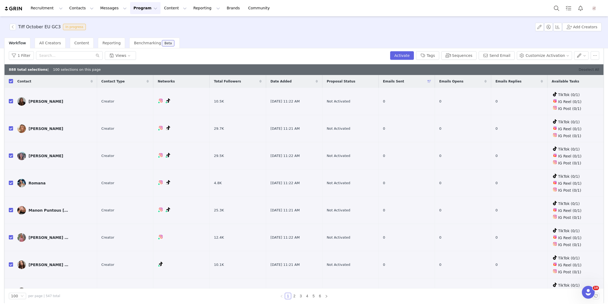
checkbox input "false"
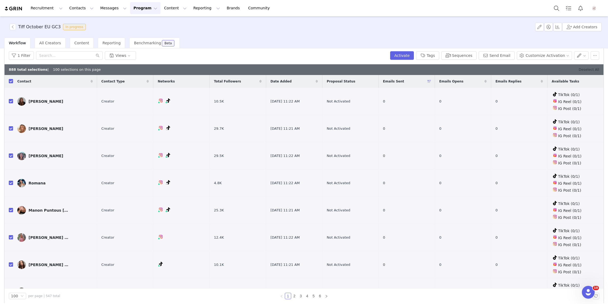
checkbox input "false"
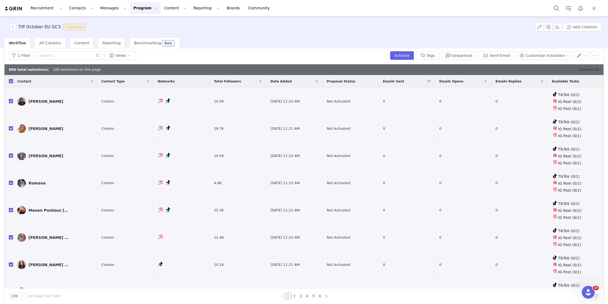
checkbox input "false"
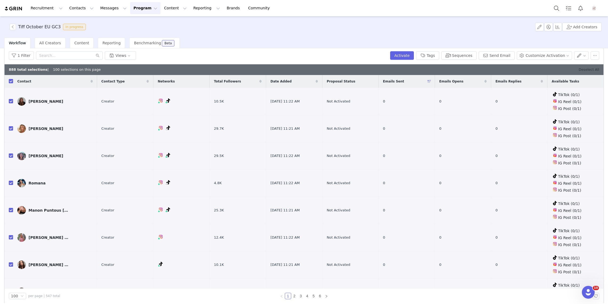
checkbox input "false"
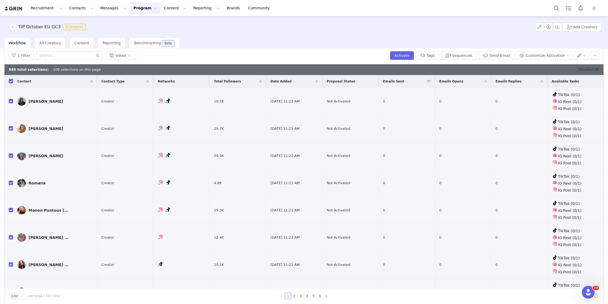
checkbox input "false"
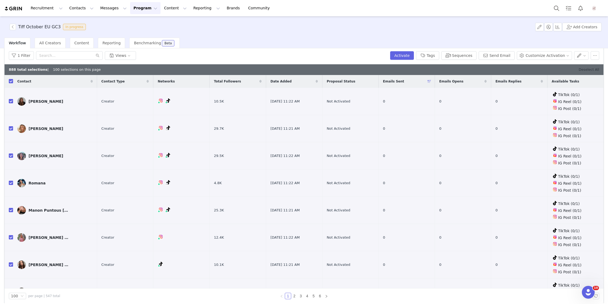
checkbox input "false"
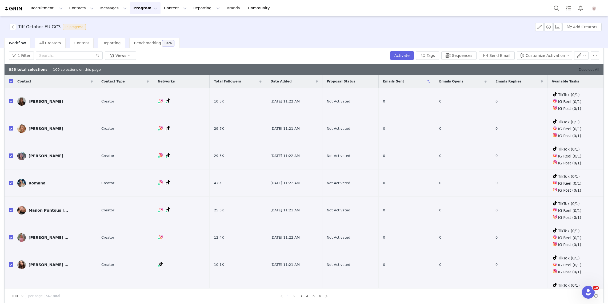
checkbox input "false"
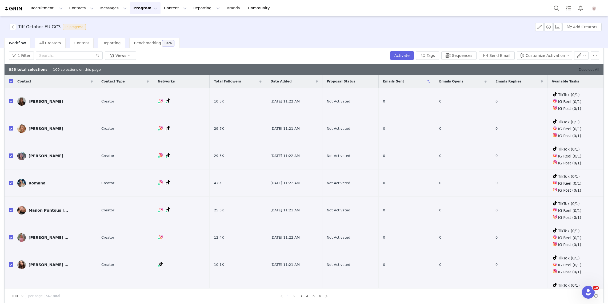
checkbox input "false"
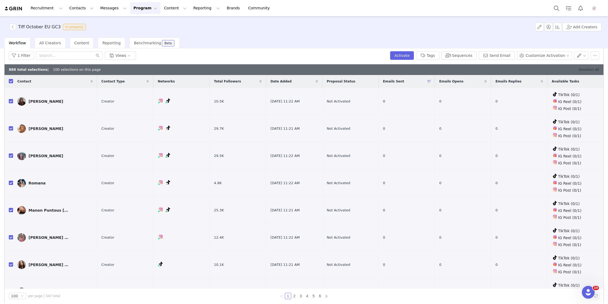
checkbox input "false"
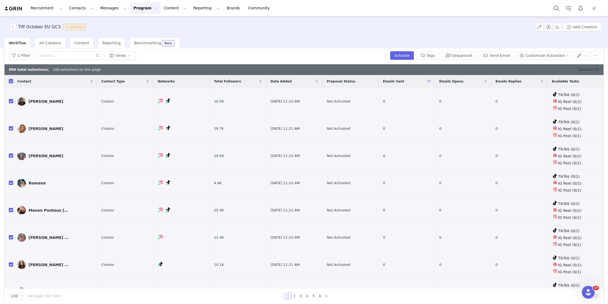
checkbox input "false"
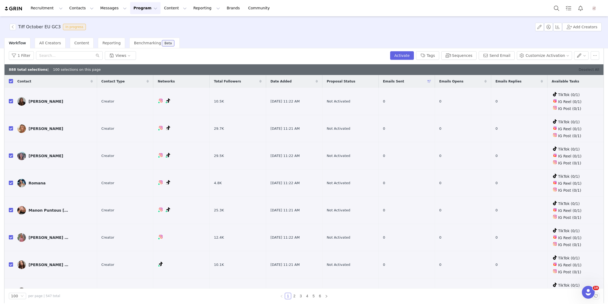
checkbox input "false"
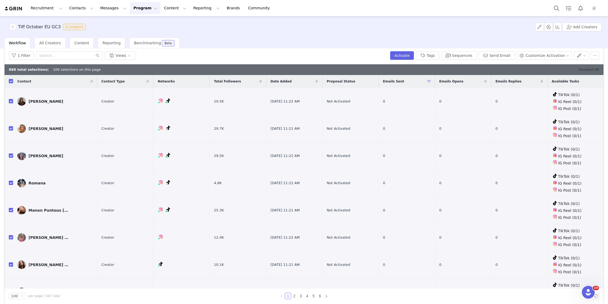
checkbox input "false"
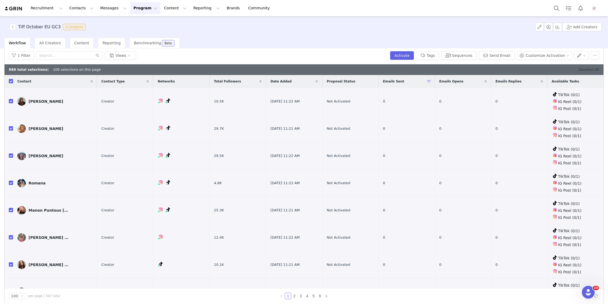
checkbox input "false"
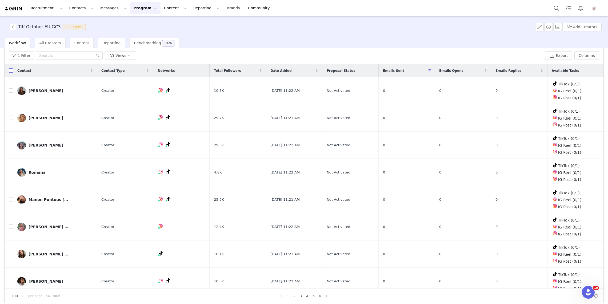
click at [12, 69] on input "checkbox" at bounding box center [11, 70] width 4 height 4
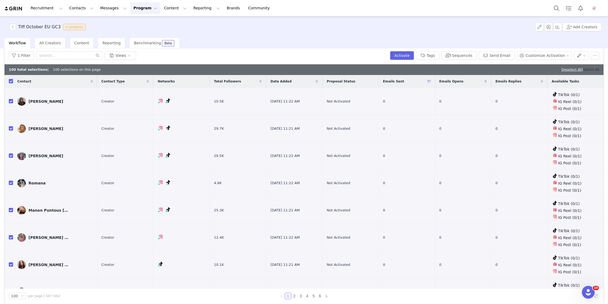
click at [587, 70] on link "Select All" at bounding box center [591, 69] width 16 height 4
click at [463, 55] on button "Sequences" at bounding box center [458, 55] width 35 height 9
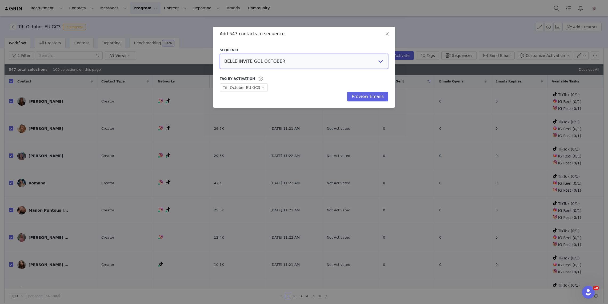
click at [261, 57] on select "BELLE INVITE GC1 OCTOBER BELLE INVITE GC2 OCTOBER BELLE INVITE GC3 OCTOBER Tiff…" at bounding box center [304, 61] width 169 height 15
click at [292, 65] on select "BELLE INVITE GC1 OCTOBER BELLE INVITE GC2 OCTOBER BELLE INVITE GC3 OCTOBER Tiff…" at bounding box center [304, 61] width 169 height 15
click at [220, 54] on select "BELLE INVITE GC1 OCTOBER BELLE INVITE GC2 OCTOBER BELLE INVITE GC3 OCTOBER Tiff…" at bounding box center [304, 61] width 169 height 15
click at [359, 95] on button "Preview Emails" at bounding box center [367, 97] width 41 height 10
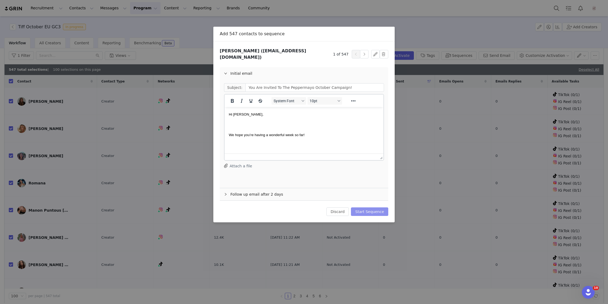
scroll to position [0, 0]
click at [377, 211] on button "Start Sequence" at bounding box center [369, 211] width 37 height 9
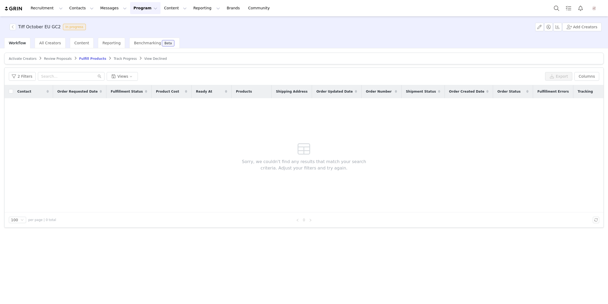
click at [21, 59] on span "Activate Creators" at bounding box center [23, 59] width 28 height 4
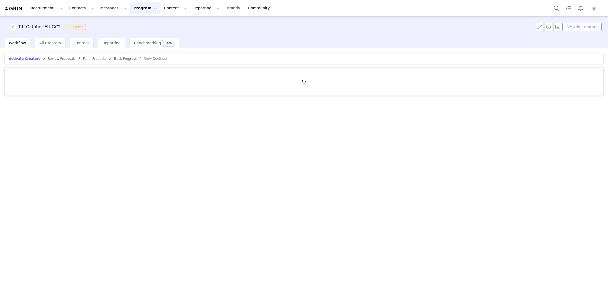
click at [582, 26] on button "Add Creators" at bounding box center [582, 27] width 39 height 9
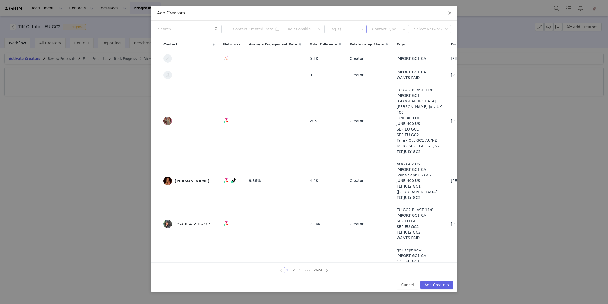
click at [347, 30] on div "Tag(s)" at bounding box center [344, 28] width 29 height 5
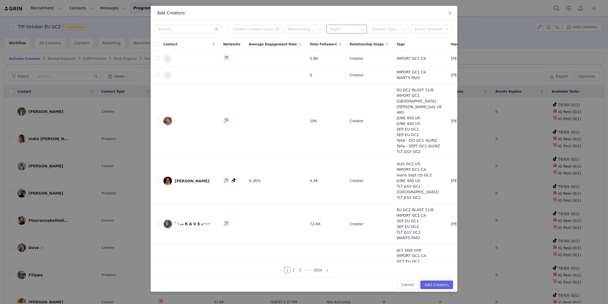
click at [348, 23] on div "Relationship Stage Tag(s) Contact Type Select Network" at bounding box center [304, 29] width 307 height 17
click at [348, 28] on div "Tag(s)" at bounding box center [344, 28] width 29 height 5
type input "eu"
click at [348, 39] on li "Tiff - AUG GC2 EU" at bounding box center [347, 39] width 40 height 9
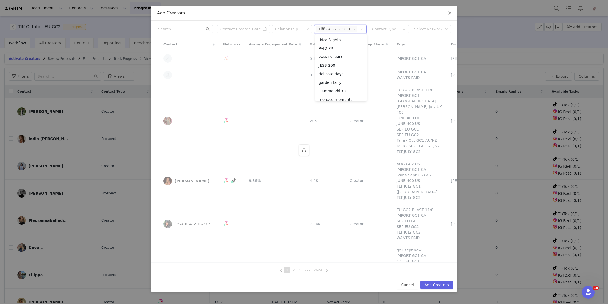
click at [303, 10] on div "Add Creators" at bounding box center [304, 13] width 307 height 15
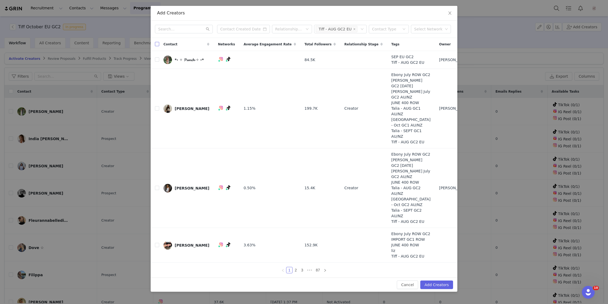
click at [157, 44] on input "checkbox" at bounding box center [157, 44] width 4 height 4
checkbox input "true"
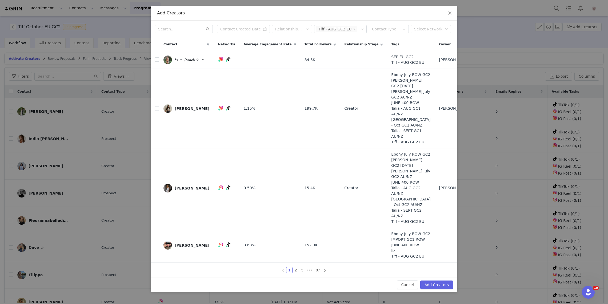
checkbox input "true"
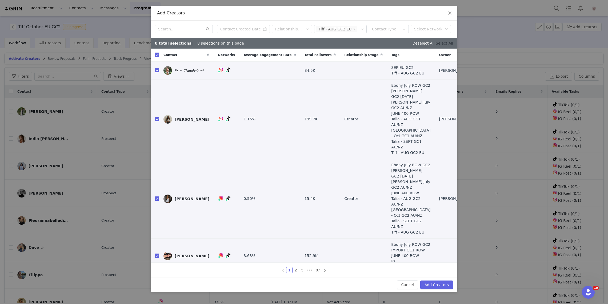
click at [438, 43] on link "Select All" at bounding box center [444, 43] width 17 height 4
click at [449, 284] on button "Add Creators" at bounding box center [436, 284] width 33 height 9
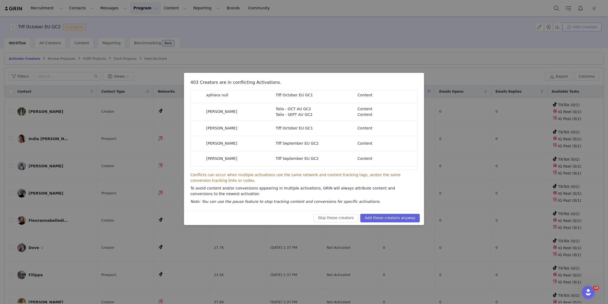
scroll to position [53, 0]
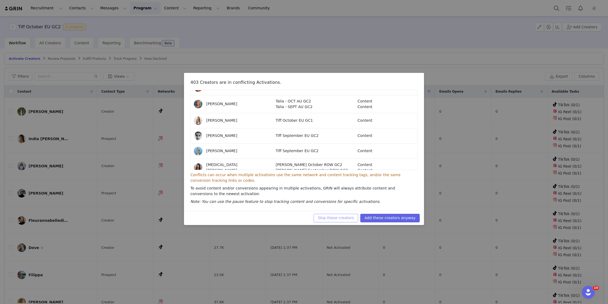
click at [330, 217] on button "Skip these creators" at bounding box center [336, 218] width 45 height 9
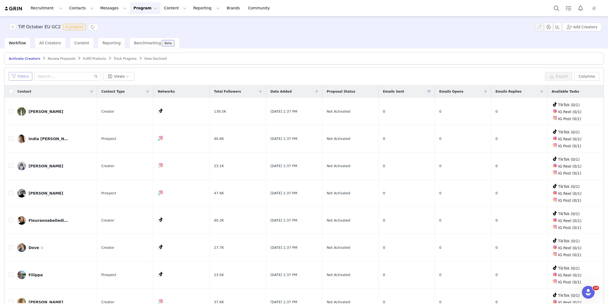
click at [20, 79] on button "Filters" at bounding box center [20, 76] width 23 height 9
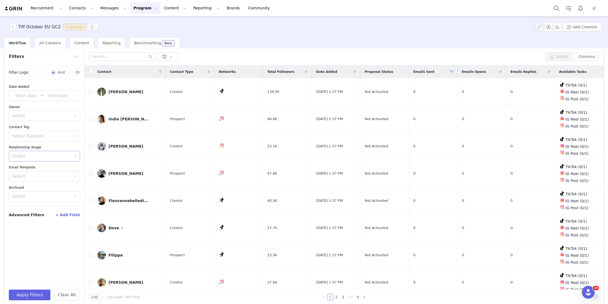
scroll to position [25, 0]
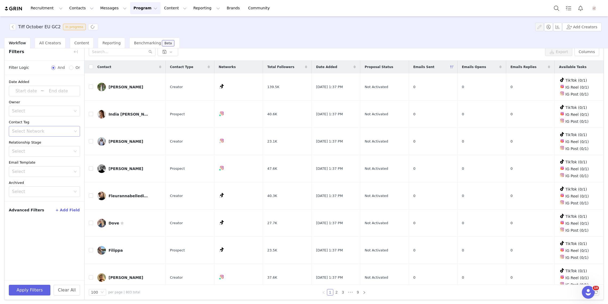
click at [43, 132] on div "Select Network" at bounding box center [42, 131] width 60 height 5
click at [54, 129] on div "Select Network" at bounding box center [42, 131] width 60 height 5
click at [46, 227] on div "Date Added ~ Owner Select Contact Tag Select Network Relationship Stage Select …" at bounding box center [45, 177] width 80 height 205
click at [67, 208] on button "+ Add Field" at bounding box center [67, 210] width 25 height 9
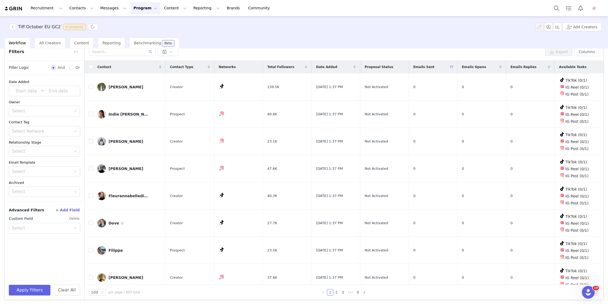
scroll to position [25, 0]
click at [55, 225] on div "Select" at bounding box center [41, 227] width 59 height 5
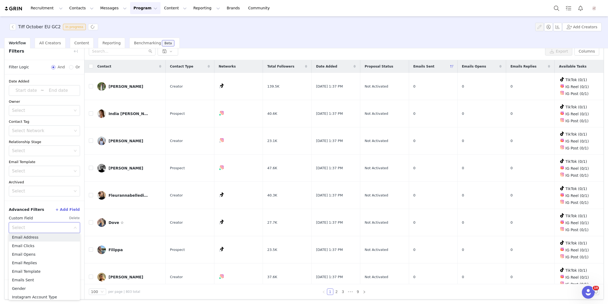
scroll to position [199, 0]
click at [41, 277] on li "Emails Sent" at bounding box center [44, 278] width 71 height 9
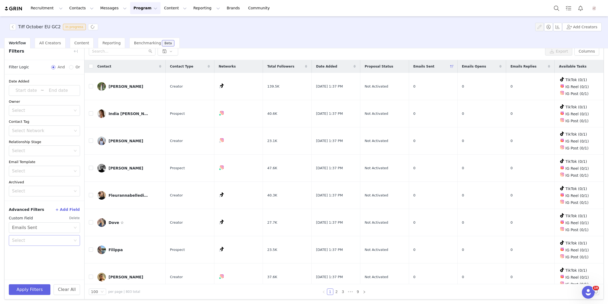
click at [38, 238] on div "Select" at bounding box center [41, 240] width 59 height 5
click at [40, 259] on li "Has not been sent an email" at bounding box center [44, 260] width 71 height 9
click at [37, 291] on button "Apply Filters" at bounding box center [30, 289] width 42 height 11
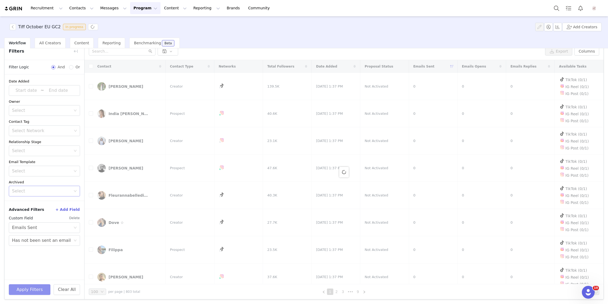
scroll to position [0, 0]
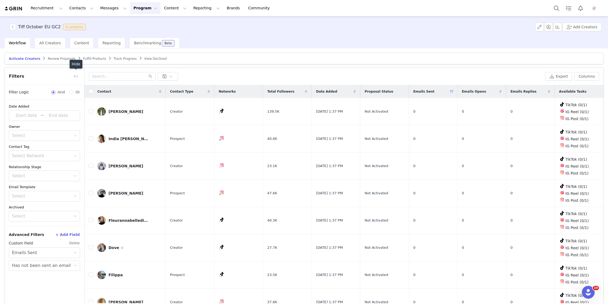
click at [77, 75] on button "button" at bounding box center [75, 76] width 9 height 9
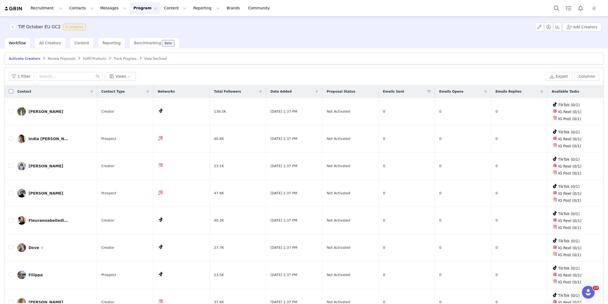
click at [12, 91] on input "checkbox" at bounding box center [11, 91] width 4 height 4
checkbox input "true"
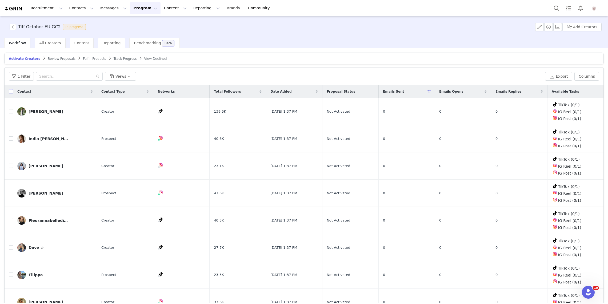
checkbox input "true"
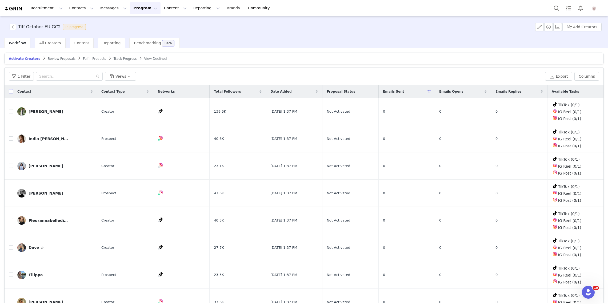
checkbox input "true"
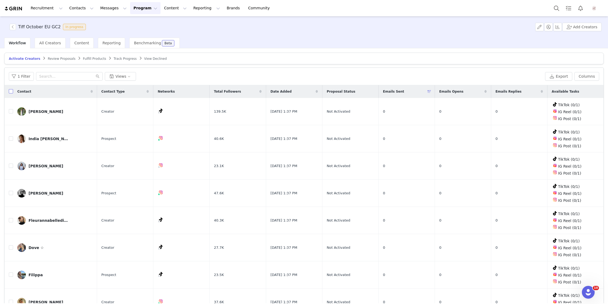
checkbox input "true"
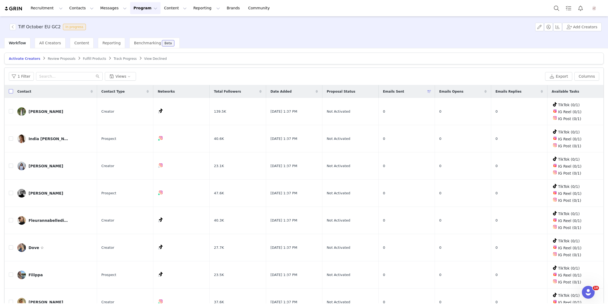
checkbox input "true"
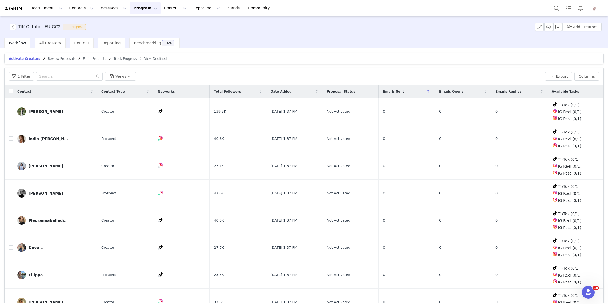
checkbox input "true"
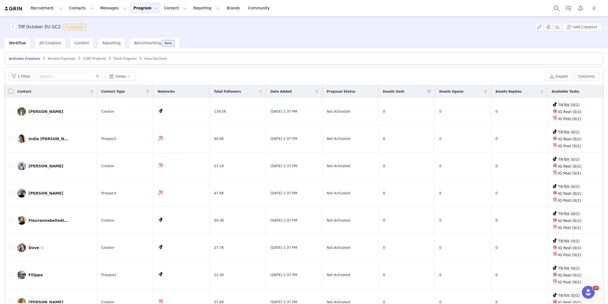
checkbox input "true"
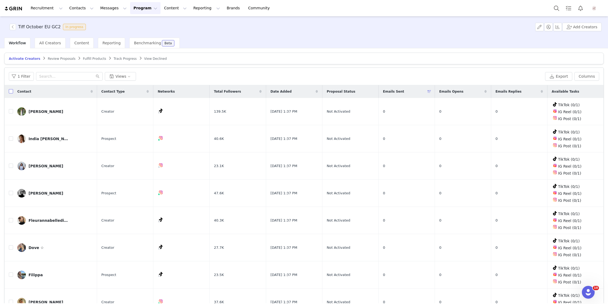
checkbox input "true"
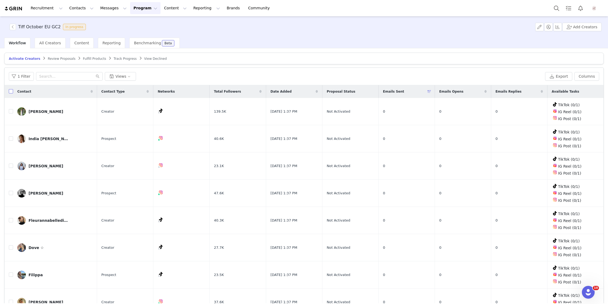
checkbox input "true"
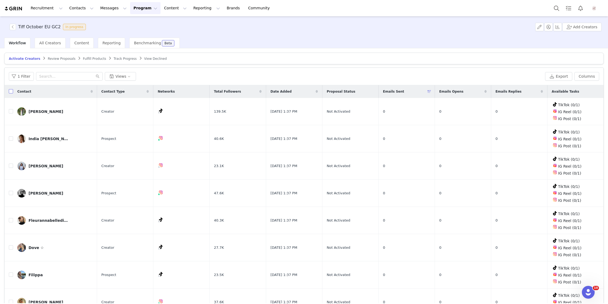
checkbox input "true"
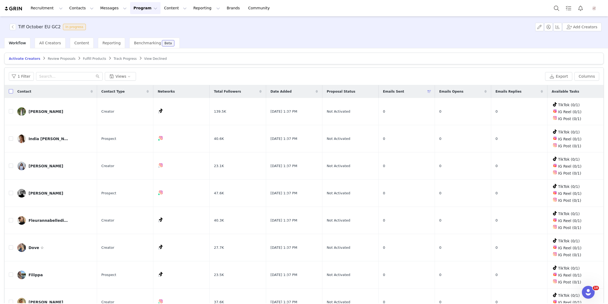
checkbox input "true"
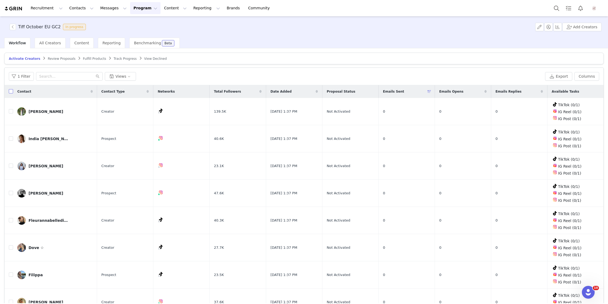
checkbox input "true"
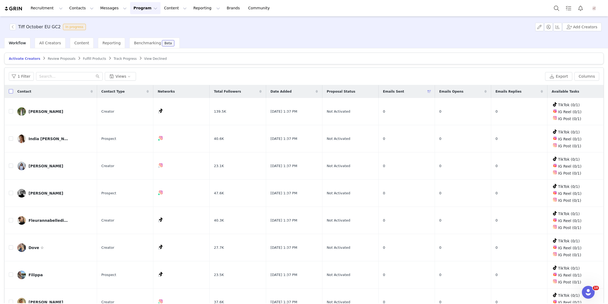
checkbox input "true"
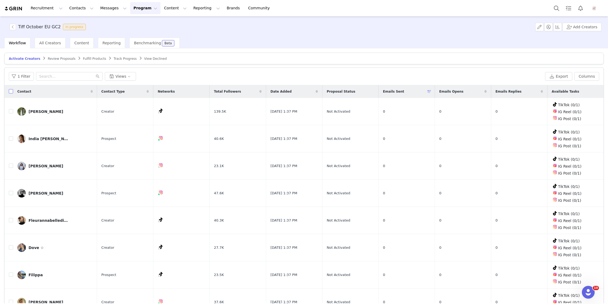
checkbox input "true"
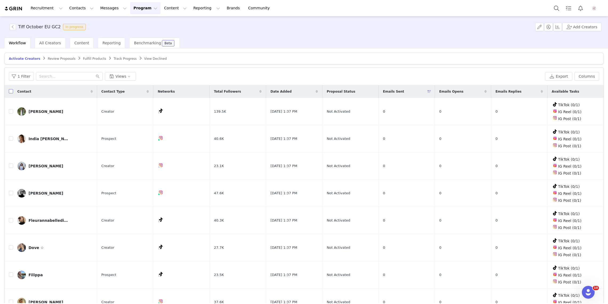
checkbox input "true"
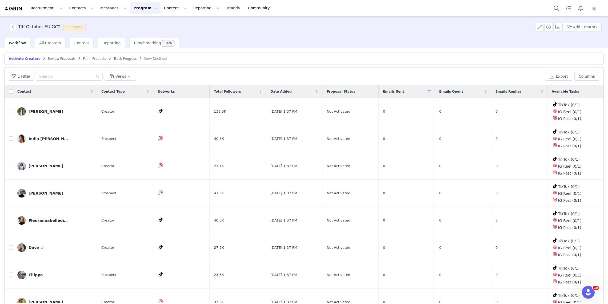
checkbox input "true"
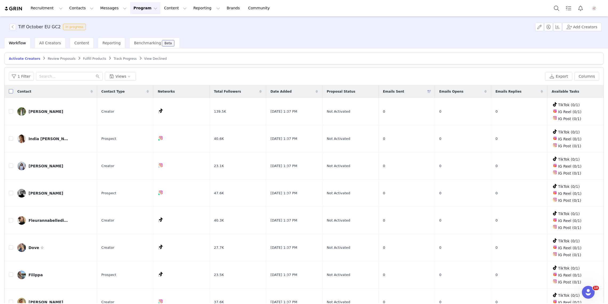
checkbox input "true"
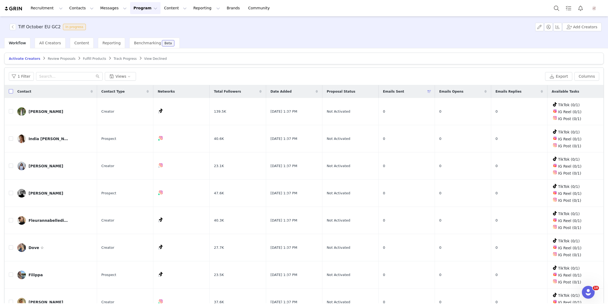
checkbox input "true"
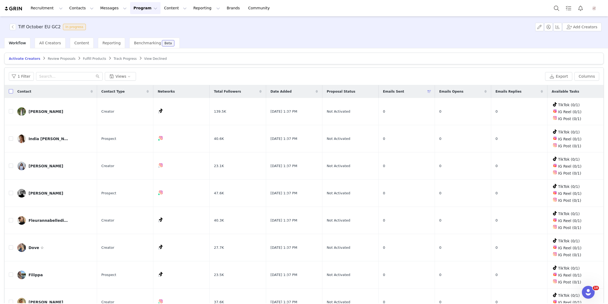
checkbox input "true"
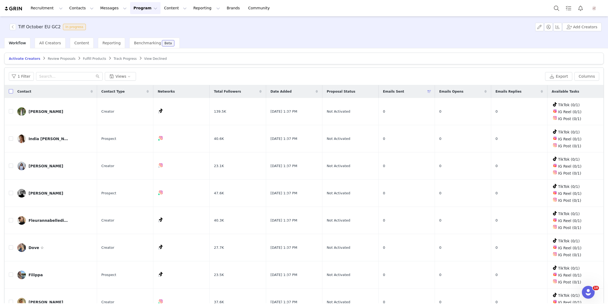
checkbox input "true"
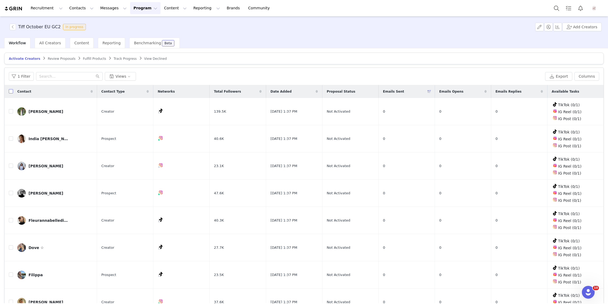
checkbox input "true"
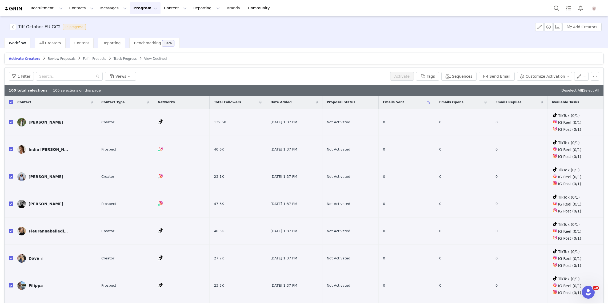
click at [599, 89] on div "100 total selections | 100 selections on this page Deselect All | Select All" at bounding box center [304, 90] width 599 height 11
click at [589, 91] on link "Select All" at bounding box center [591, 90] width 16 height 4
checkbox input "false"
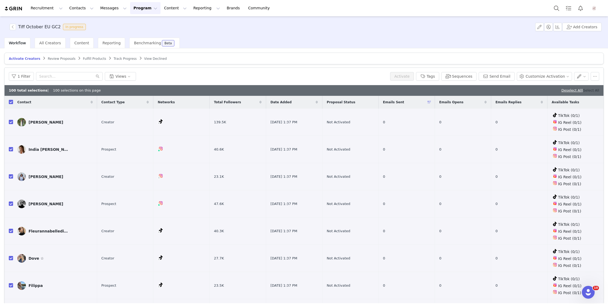
checkbox input "false"
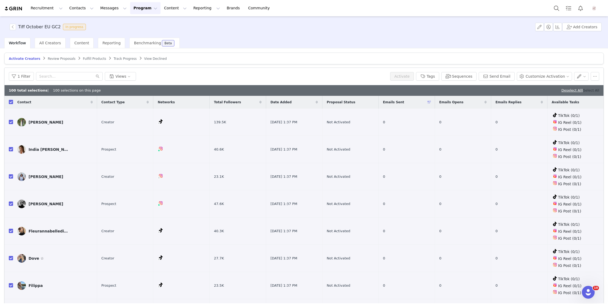
checkbox input "false"
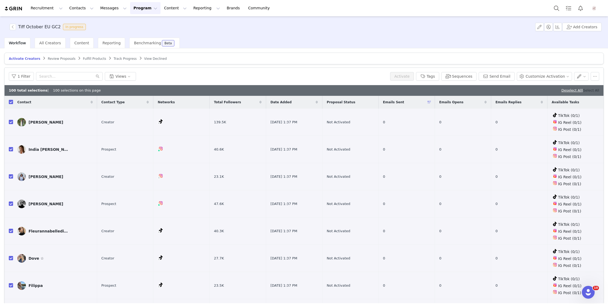
checkbox input "false"
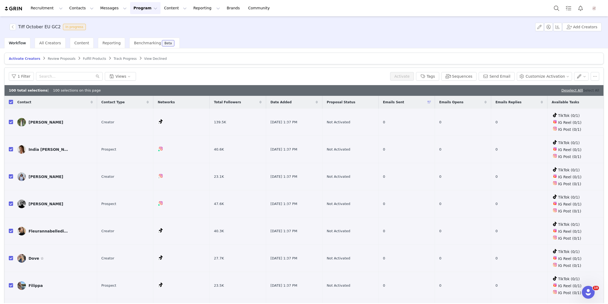
checkbox input "false"
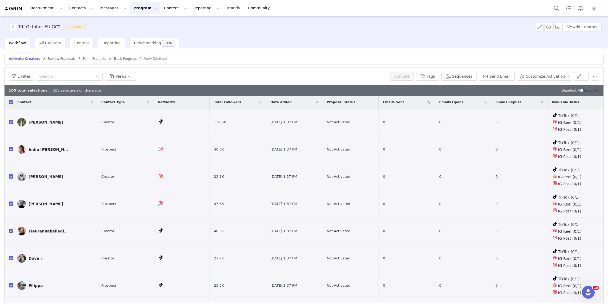
checkbox input "false"
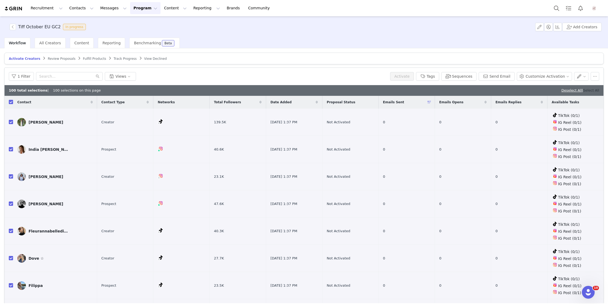
checkbox input "false"
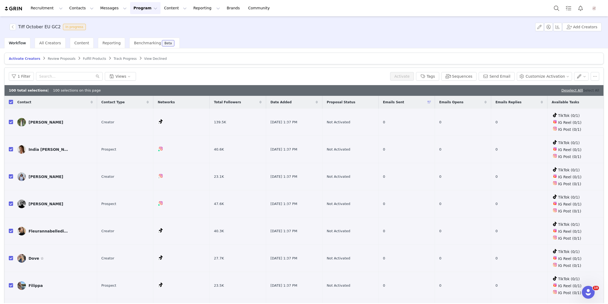
checkbox input "false"
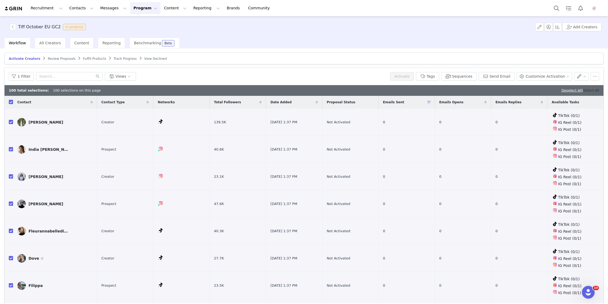
checkbox input "false"
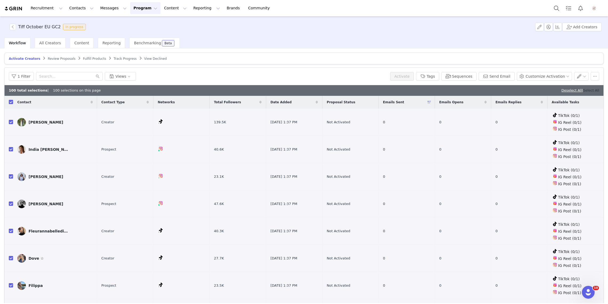
checkbox input "false"
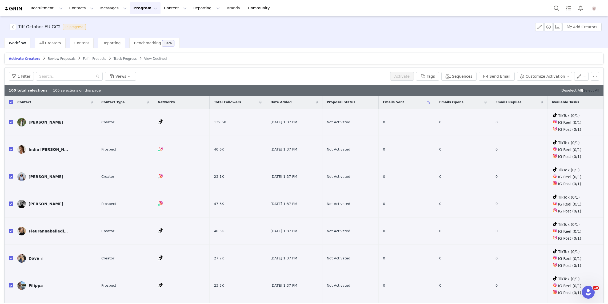
checkbox input "false"
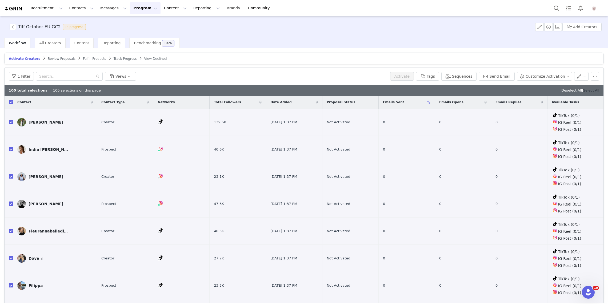
checkbox input "false"
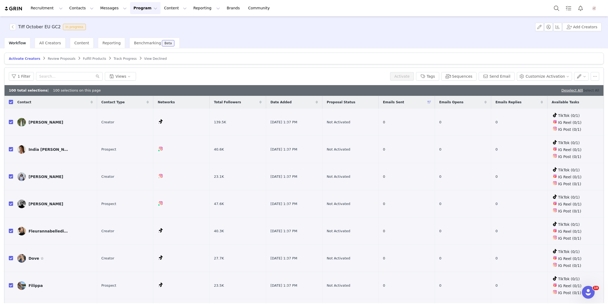
checkbox input "false"
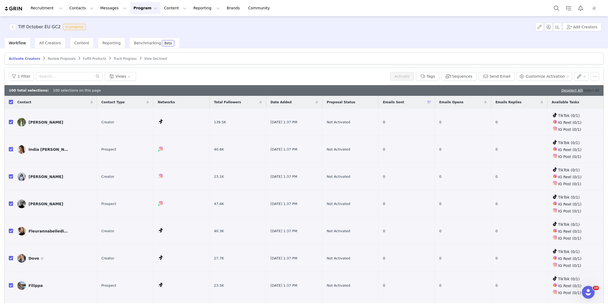
checkbox input "false"
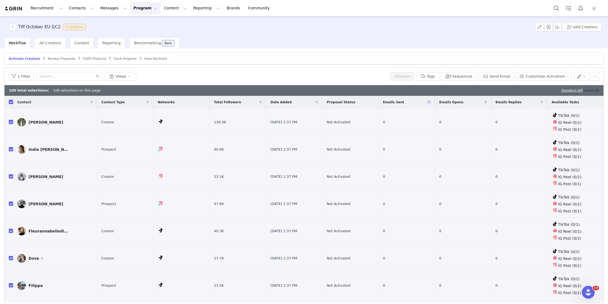
checkbox input "false"
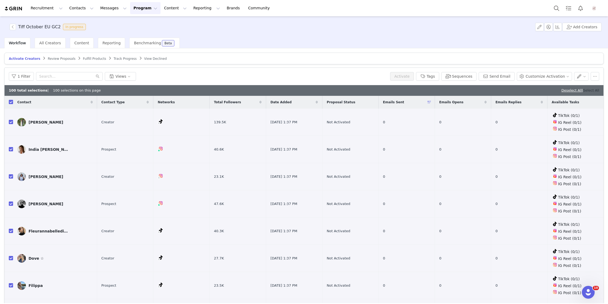
checkbox input "false"
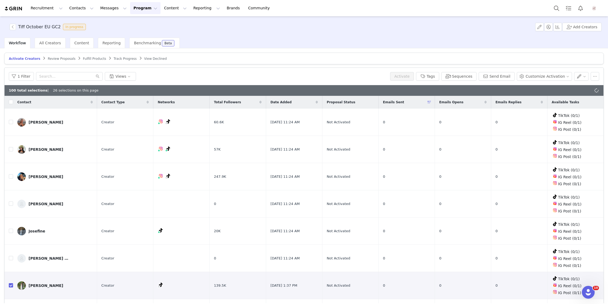
checkbox input "true"
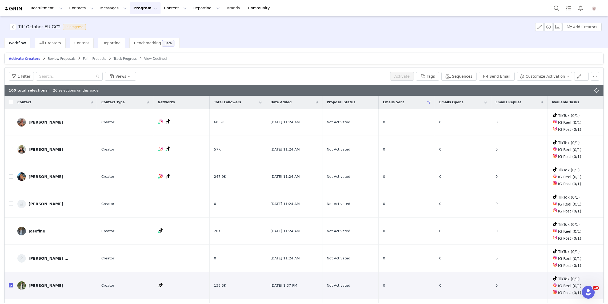
checkbox input "true"
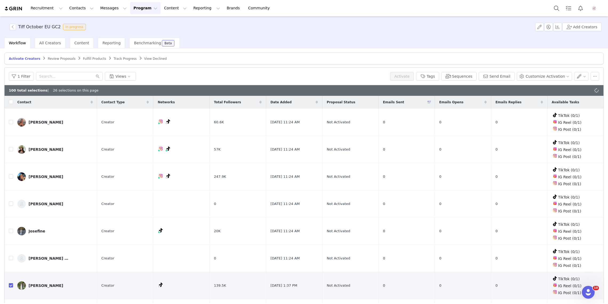
checkbox input "true"
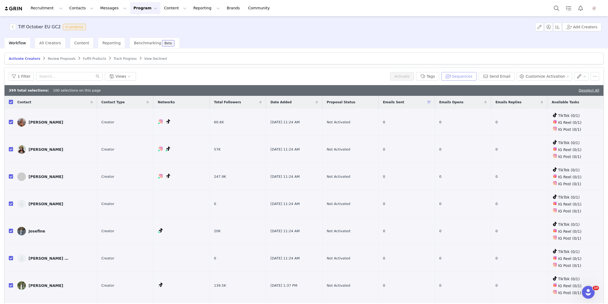
click at [465, 76] on button "Sequences" at bounding box center [458, 76] width 35 height 9
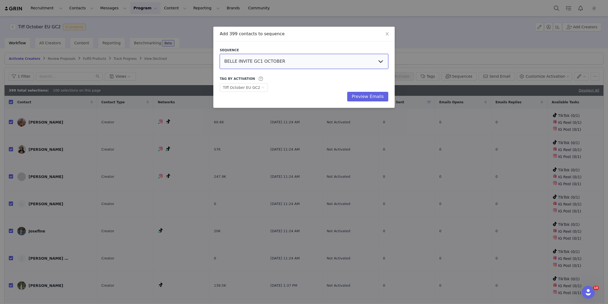
click at [282, 62] on select "BELLE INVITE GC1 OCTOBER BELLE INVITE GC2 OCTOBER BELLE INVITE GC3 OCTOBER Tiff…" at bounding box center [304, 61] width 169 height 15
click at [220, 54] on select "BELLE INVITE GC1 OCTOBER BELLE INVITE GC2 OCTOBER BELLE INVITE GC3 OCTOBER Tiff…" at bounding box center [304, 61] width 169 height 15
click at [367, 96] on button "Preview Emails" at bounding box center [367, 97] width 41 height 10
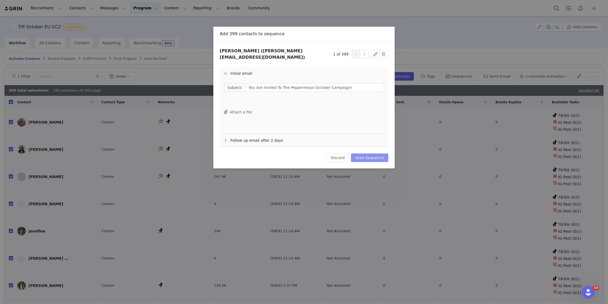
click at [372, 155] on button "Start Sequence" at bounding box center [369, 157] width 37 height 9
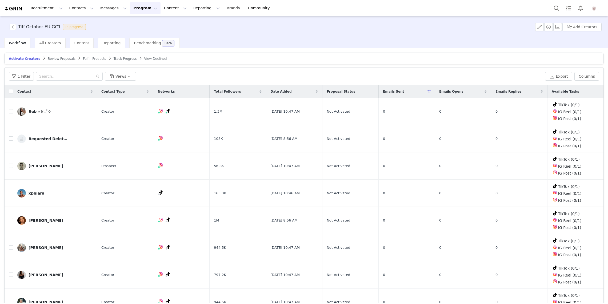
click at [64, 59] on span "Review Proposals" at bounding box center [62, 59] width 28 height 4
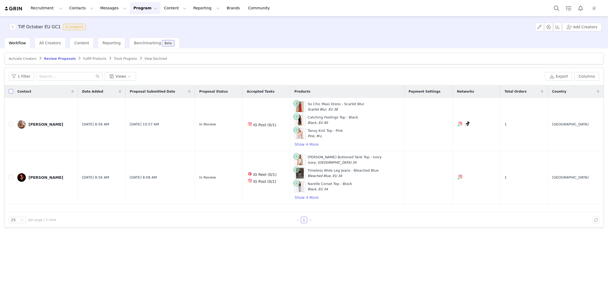
click at [10, 92] on input "checkbox" at bounding box center [11, 91] width 4 height 4
checkbox input "true"
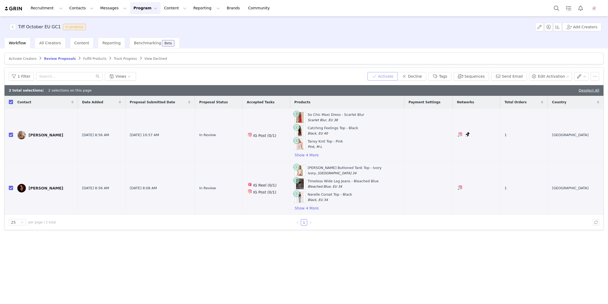
click at [395, 76] on button "Activate" at bounding box center [383, 76] width 30 height 9
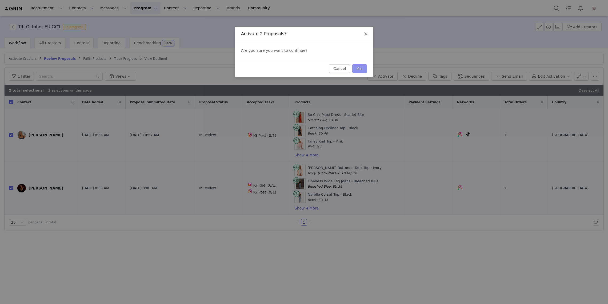
click at [366, 68] on button "Yes" at bounding box center [359, 68] width 15 height 9
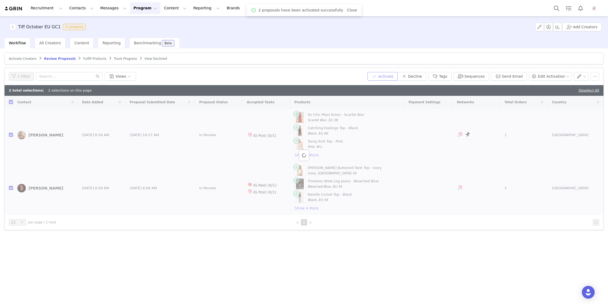
checkbox input "false"
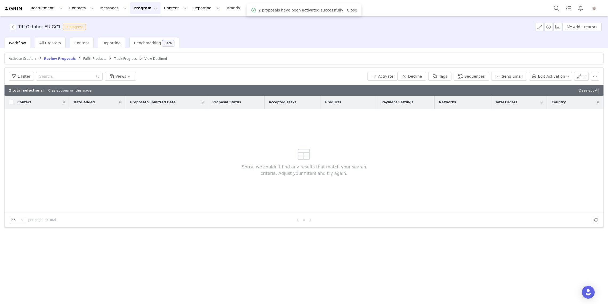
click at [83, 58] on span "Fulfill Products" at bounding box center [94, 59] width 23 height 4
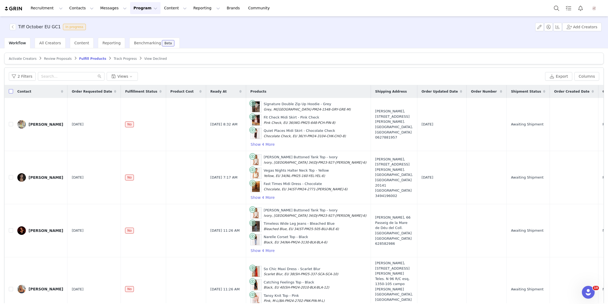
click at [11, 91] on input "checkbox" at bounding box center [11, 91] width 4 height 4
checkbox input "true"
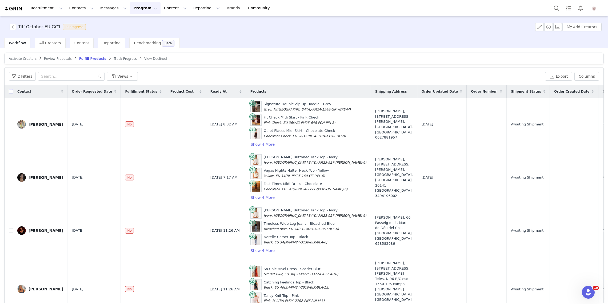
checkbox input "true"
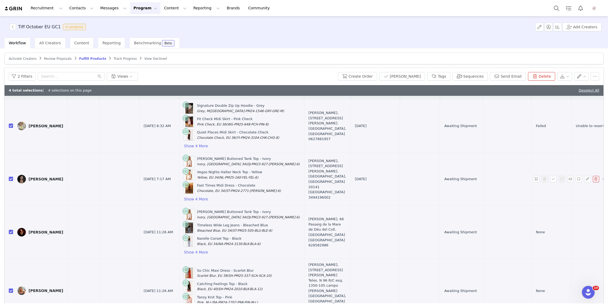
scroll to position [25, 0]
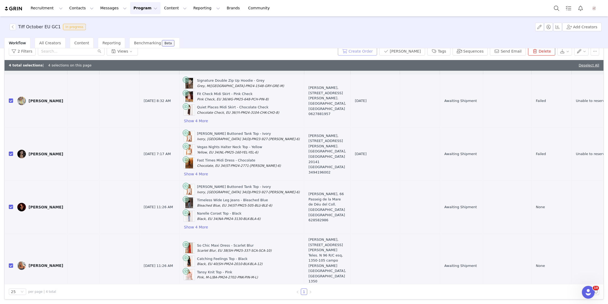
click at [377, 53] on button "Create Order" at bounding box center [357, 51] width 39 height 9
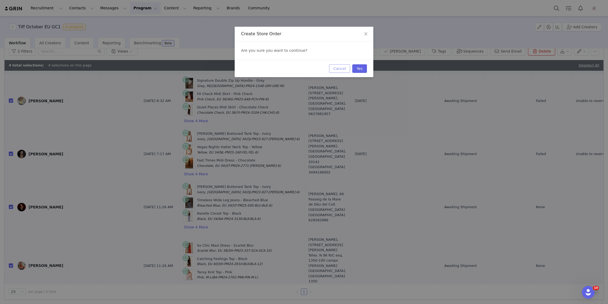
click at [344, 67] on button "Cancel" at bounding box center [339, 68] width 21 height 9
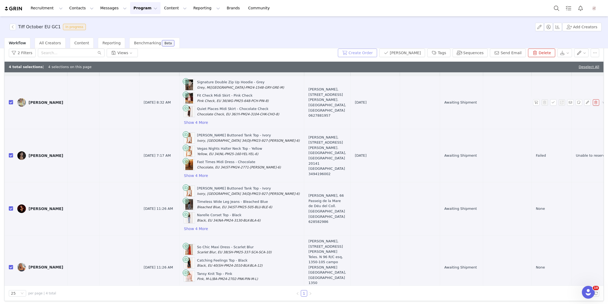
scroll to position [9, 78]
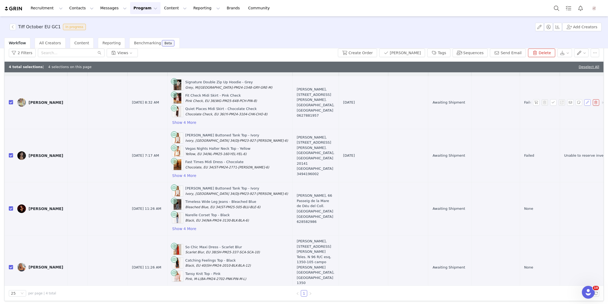
click at [588, 101] on button "button" at bounding box center [587, 102] width 6 height 6
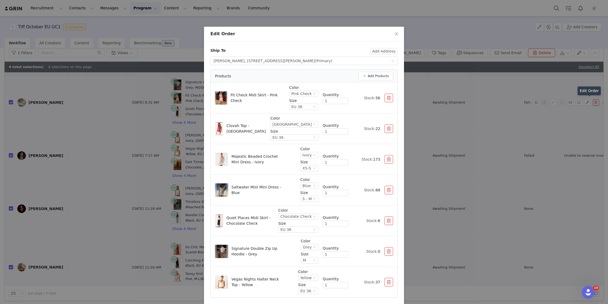
scroll to position [20, 0]
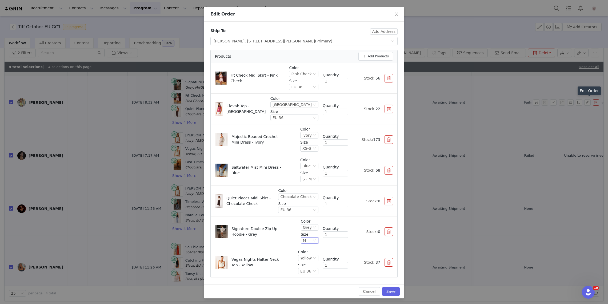
click at [310, 241] on div "M" at bounding box center [307, 240] width 9 height 6
click at [309, 283] on li "L" at bounding box center [310, 283] width 17 height 9
click at [310, 239] on div "L" at bounding box center [307, 240] width 9 height 6
click at [312, 290] on li "XL" at bounding box center [310, 292] width 17 height 9
click at [314, 239] on icon "icon: down" at bounding box center [314, 240] width 3 height 3
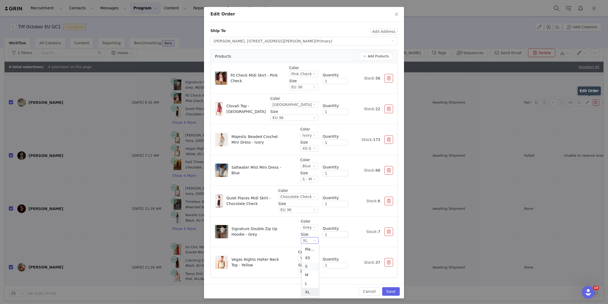
click at [310, 265] on li "S" at bounding box center [310, 266] width 17 height 9
click at [393, 293] on button "Save" at bounding box center [391, 291] width 18 height 9
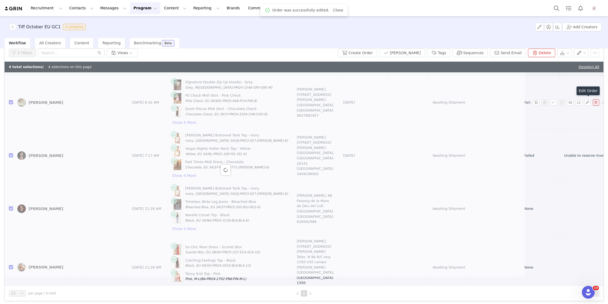
scroll to position [0, 0]
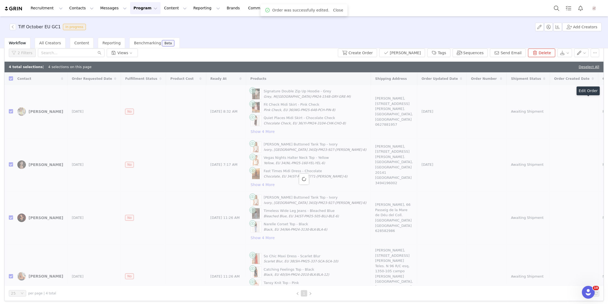
checkbox input "false"
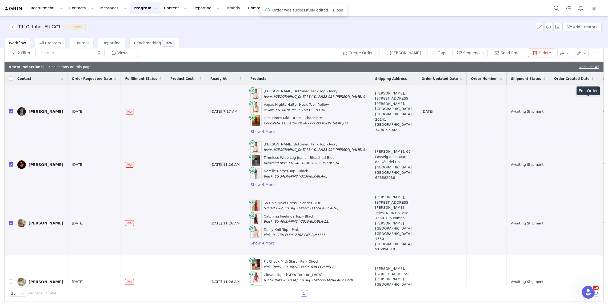
scroll to position [0, 78]
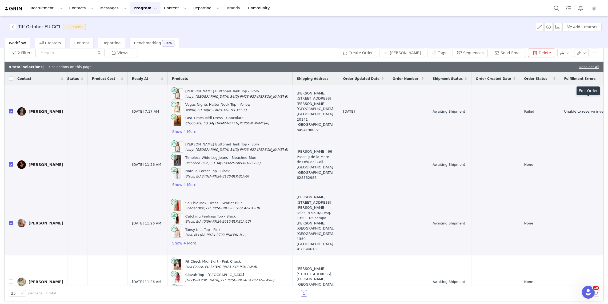
click at [587, 111] on button "button" at bounding box center [587, 111] width 6 height 6
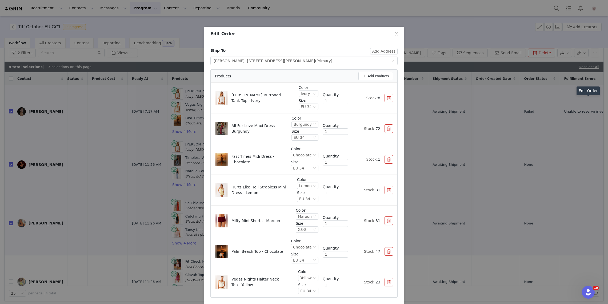
scroll to position [20, 0]
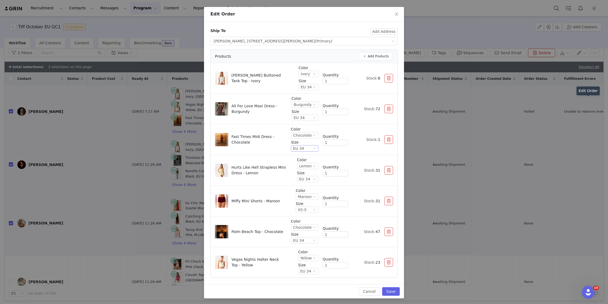
click at [311, 147] on div "EU 34" at bounding box center [302, 148] width 19 height 6
click at [308, 184] on li "EU 36" at bounding box center [305, 183] width 26 height 9
click at [390, 292] on button "Save" at bounding box center [391, 291] width 18 height 9
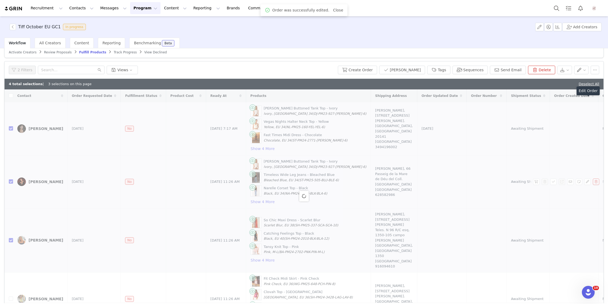
scroll to position [0, 0]
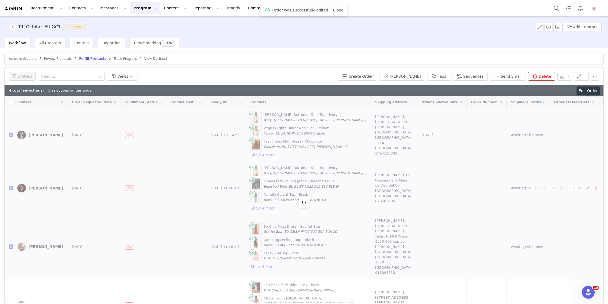
checkbox input "false"
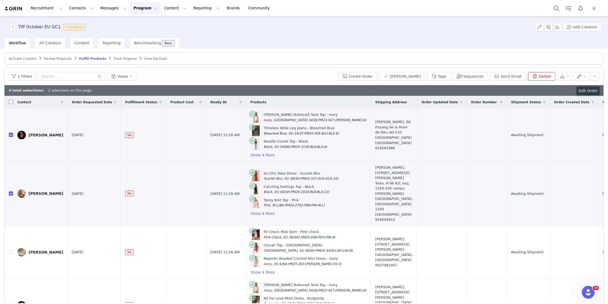
click at [11, 101] on input "checkbox" at bounding box center [11, 102] width 4 height 4
checkbox input "true"
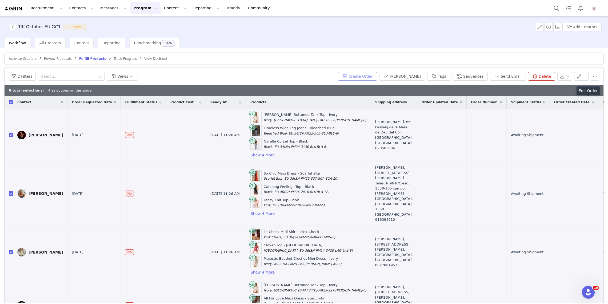
click at [376, 78] on button "Create Order" at bounding box center [357, 76] width 39 height 9
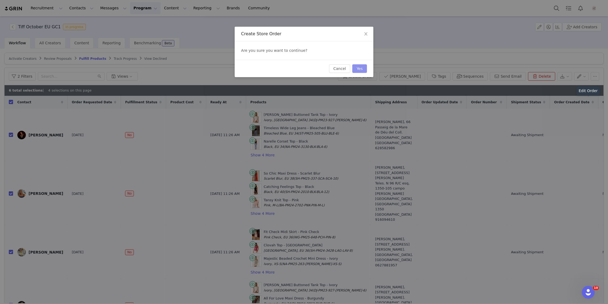
click at [364, 67] on button "Yes" at bounding box center [359, 68] width 15 height 9
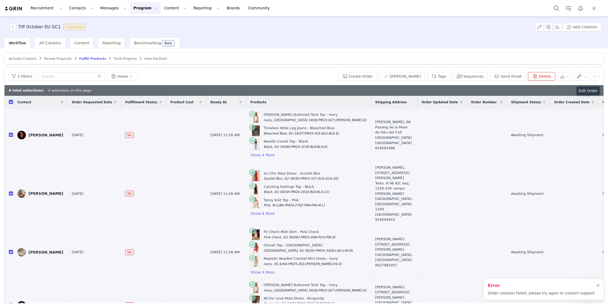
click at [600, 92] on div "6 total selections | 4 selections on this page Deselect All" at bounding box center [304, 90] width 599 height 11
click at [596, 91] on link "Deselect All" at bounding box center [589, 90] width 21 height 4
checkbox input "false"
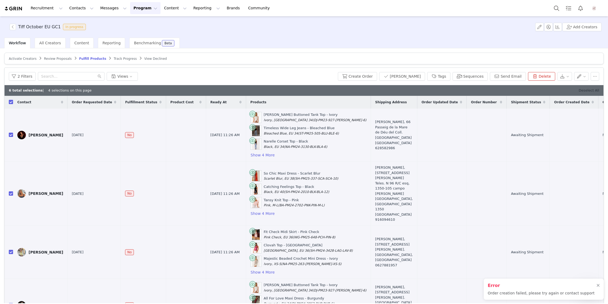
checkbox input "false"
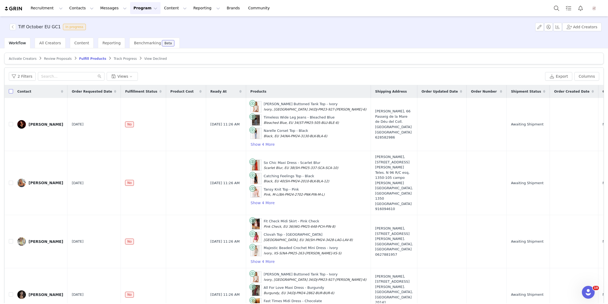
click at [12, 91] on input "checkbox" at bounding box center [11, 91] width 4 height 4
checkbox input "true"
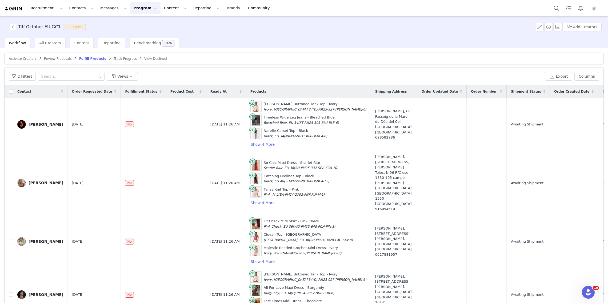
checkbox input "true"
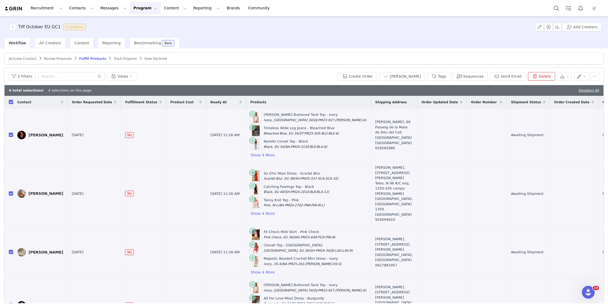
click at [374, 71] on div "2 Filters Views Create Order [PERSON_NAME] Tags Sequences Send Email Delete" at bounding box center [304, 76] width 599 height 17
click at [376, 78] on button "Create Order" at bounding box center [357, 76] width 39 height 9
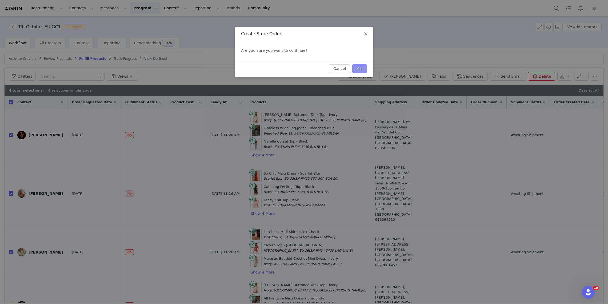
click at [358, 67] on button "Yes" at bounding box center [359, 68] width 15 height 9
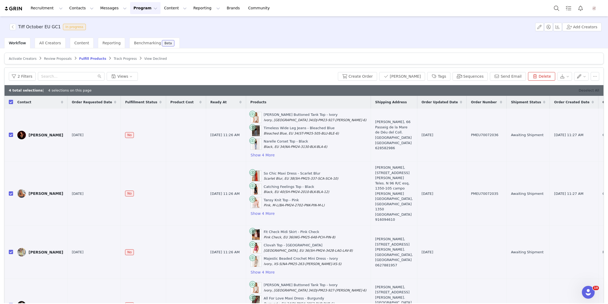
click at [595, 90] on link "Deselect All" at bounding box center [589, 90] width 21 height 4
checkbox input "false"
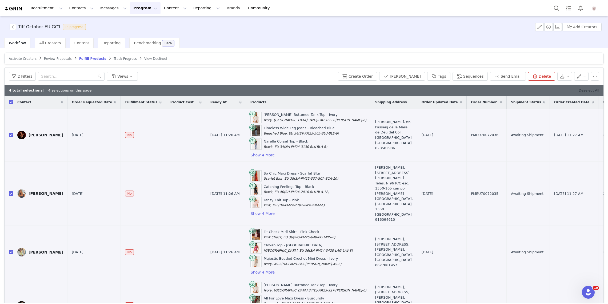
checkbox input "false"
